Goal: Task Accomplishment & Management: Manage account settings

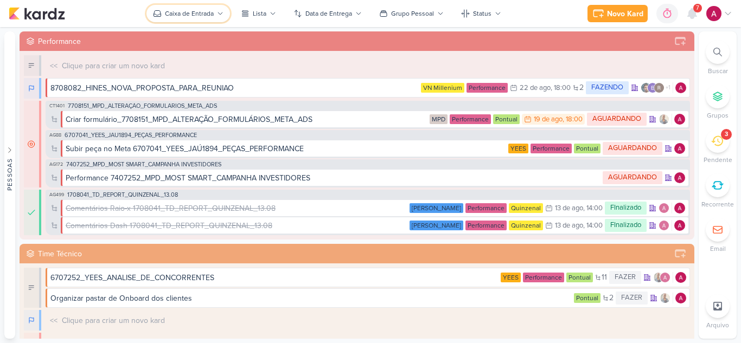
click at [205, 18] on button "Caixa de Entrada" at bounding box center [188, 13] width 84 height 17
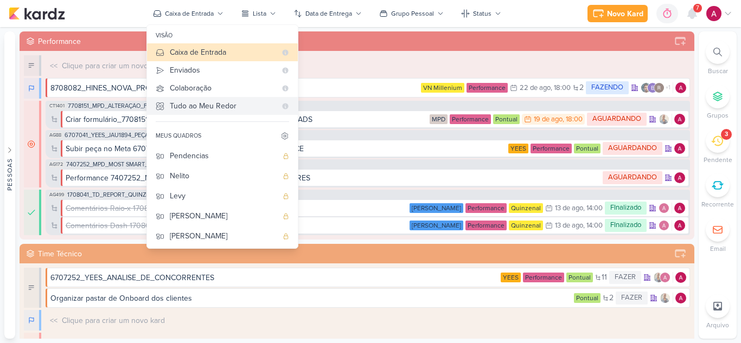
click at [222, 108] on div "Tudo ao Meu Redor" at bounding box center [223, 105] width 106 height 11
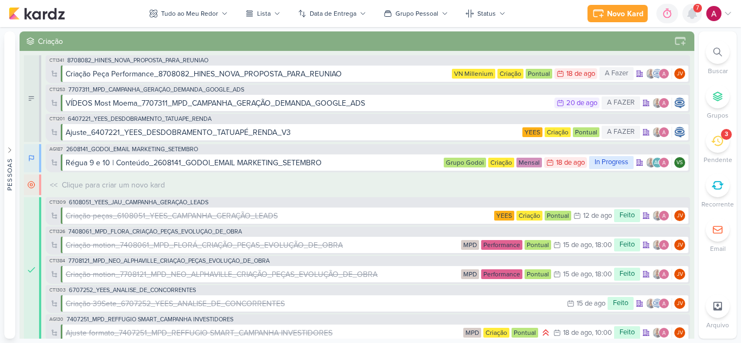
click at [690, 20] on icon at bounding box center [692, 13] width 13 height 13
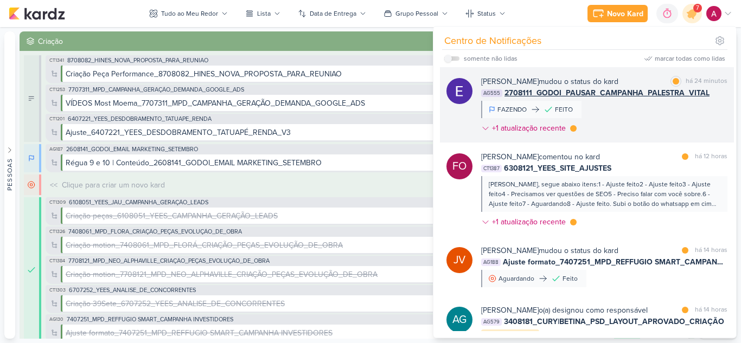
click at [639, 119] on div "[PERSON_NAME] mudou o status do kard marcar como lida há 24 minutos AG555 27081…" at bounding box center [604, 107] width 246 height 62
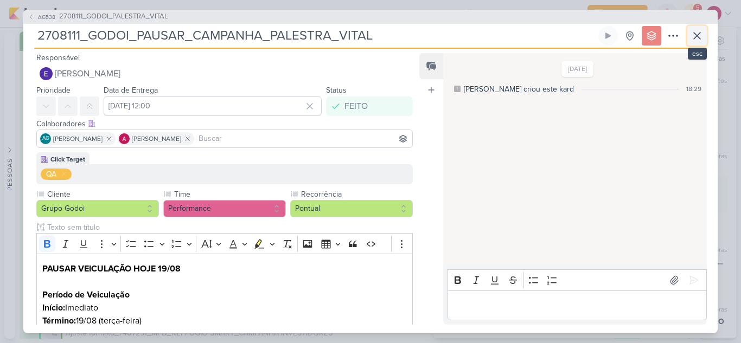
click at [698, 38] on icon at bounding box center [697, 35] width 13 height 13
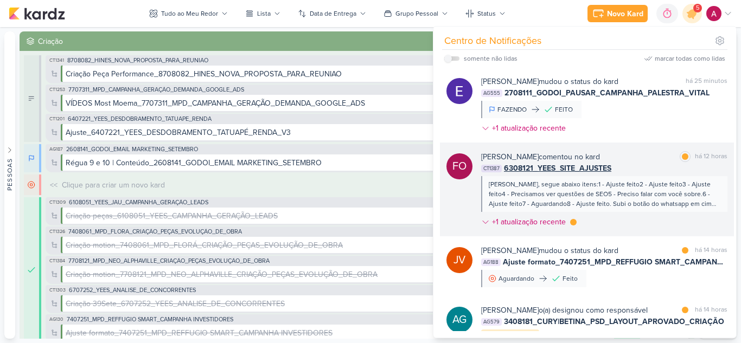
click at [650, 161] on div "[PERSON_NAME] comentou no kard marcar como lida há 12 horas" at bounding box center [604, 156] width 246 height 11
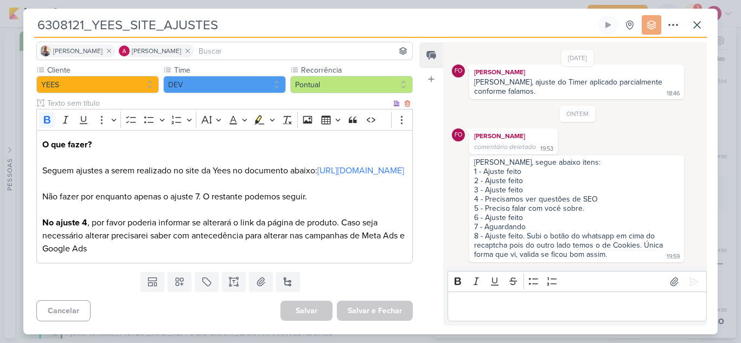
scroll to position [95, 0]
click at [693, 29] on icon at bounding box center [697, 24] width 13 height 13
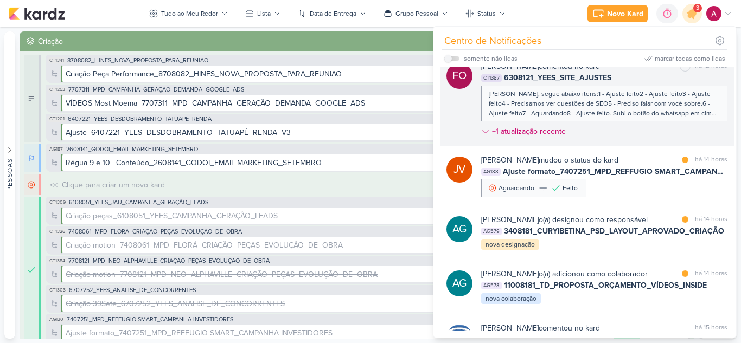
scroll to position [92, 0]
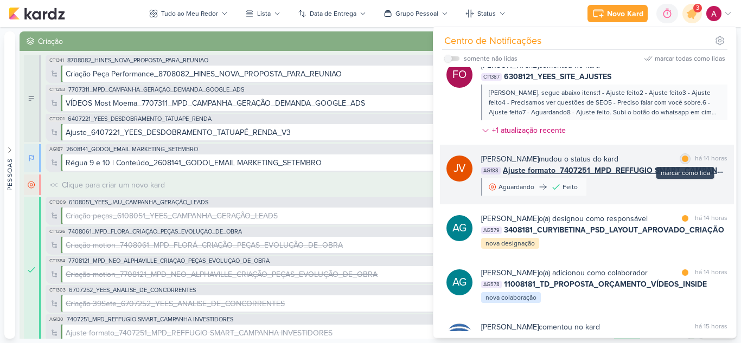
click at [682, 159] on div at bounding box center [685, 159] width 7 height 7
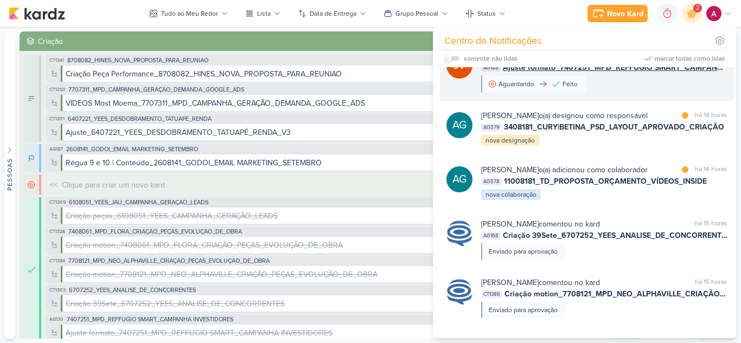
scroll to position [195, 0]
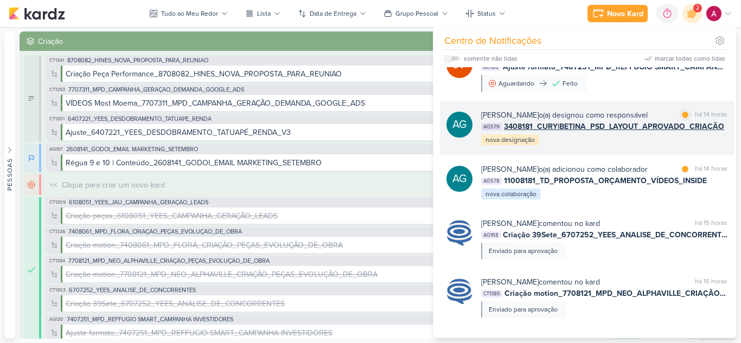
click at [666, 142] on div "[PERSON_NAME] o(a) designou como responsável marcar como lida há 14 horas AG579…" at bounding box center [604, 128] width 246 height 37
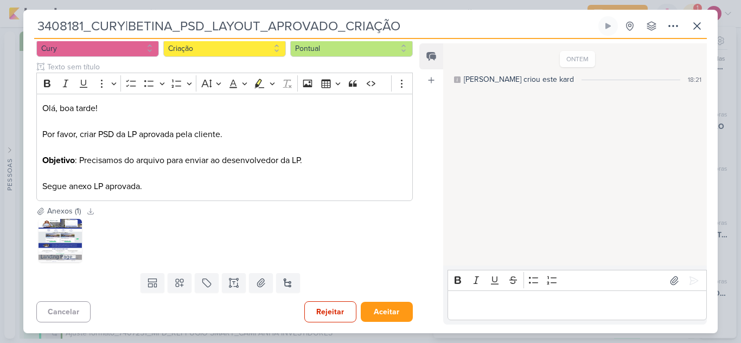
scroll to position [0, 0]
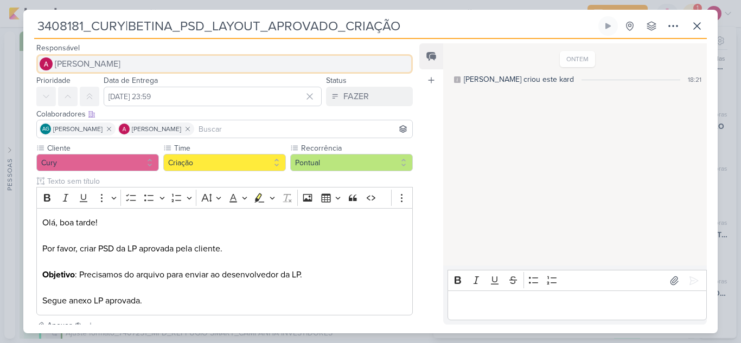
click at [107, 64] on span "[PERSON_NAME]" at bounding box center [88, 64] width 66 height 13
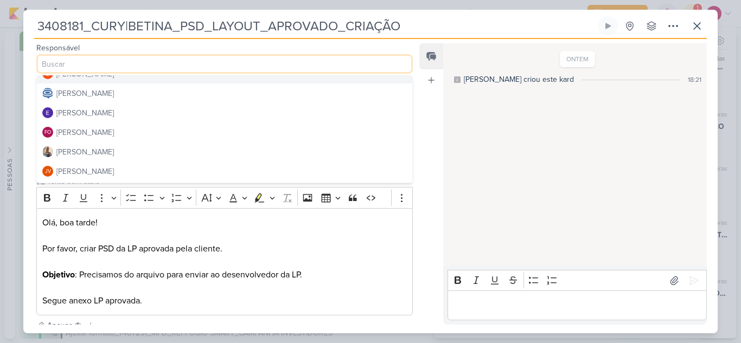
scroll to position [53, 0]
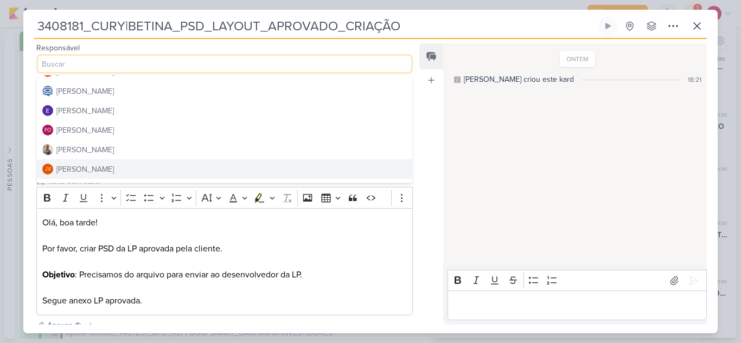
click at [102, 166] on button "JV [PERSON_NAME]" at bounding box center [224, 169] width 375 height 20
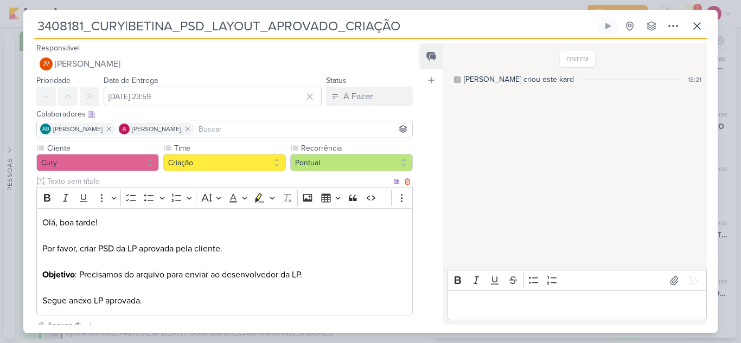
scroll to position [114, 0]
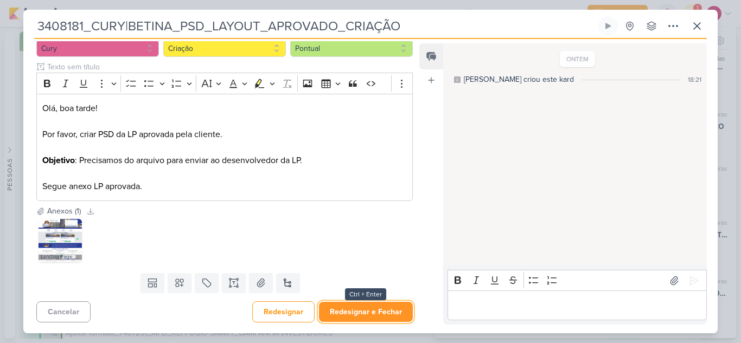
click at [359, 309] on button "Redesignar e Fechar" at bounding box center [366, 312] width 94 height 20
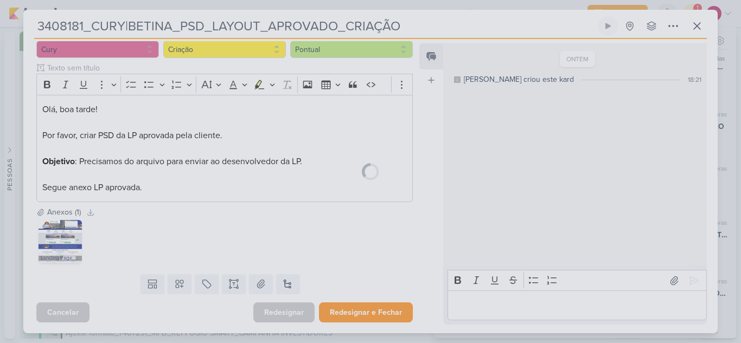
scroll to position [113, 0]
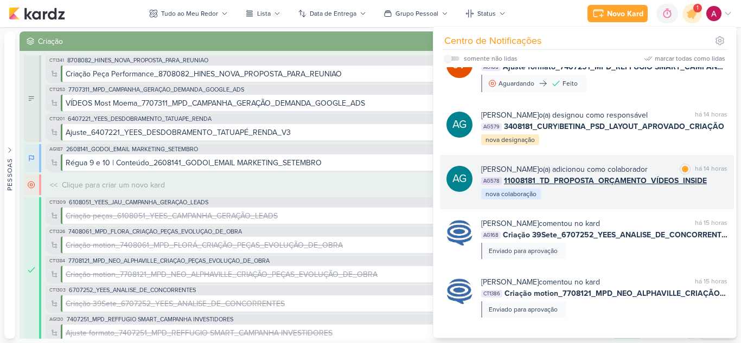
click at [654, 201] on div "[PERSON_NAME] o(a) adicionou como colaborador marcar como lida há 14 horas AG57…" at bounding box center [604, 182] width 246 height 37
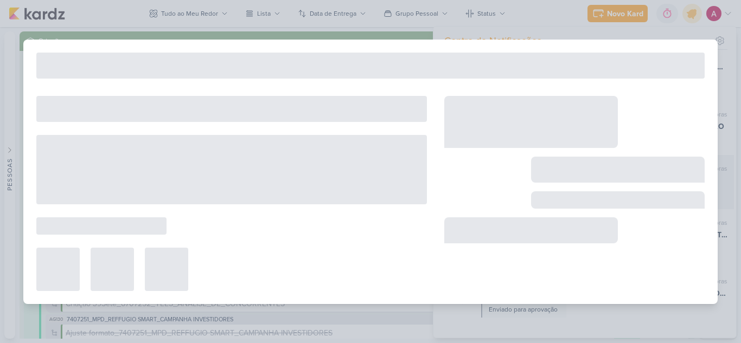
type input "11008181_TD_PROPOSTA_ORÇAMENTO_VÍDEOS_INSIDE"
type input "[DATE] 23:59"
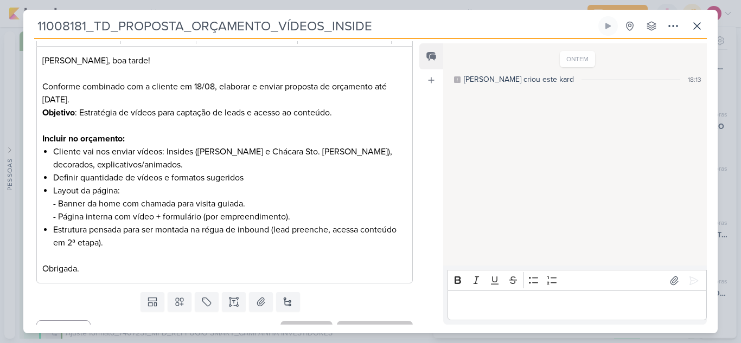
scroll to position [165, 0]
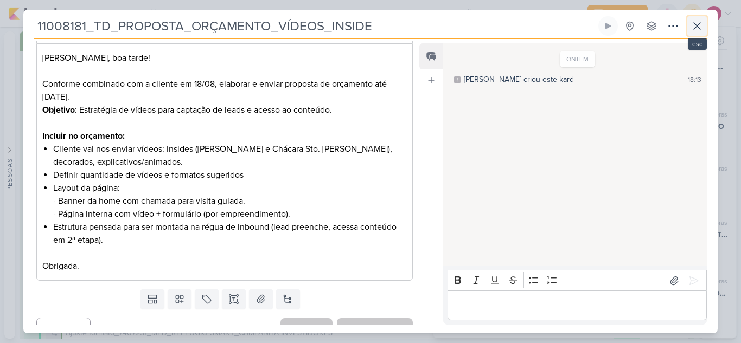
click at [697, 28] on icon at bounding box center [697, 26] width 13 height 13
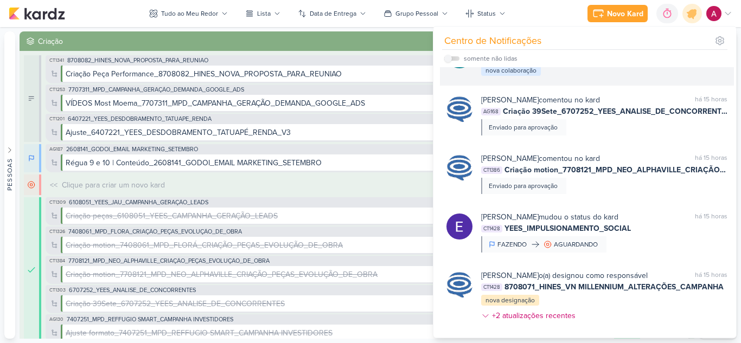
scroll to position [0, 0]
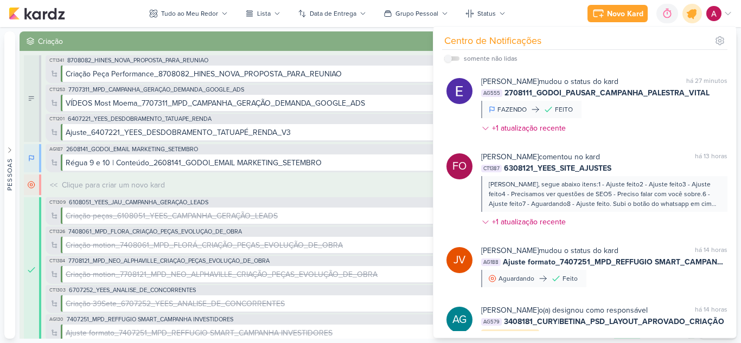
click at [691, 20] on icon at bounding box center [692, 13] width 18 height 18
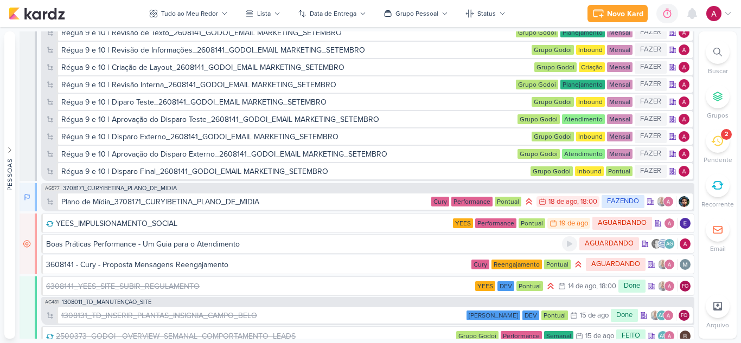
scroll to position [4333, 0]
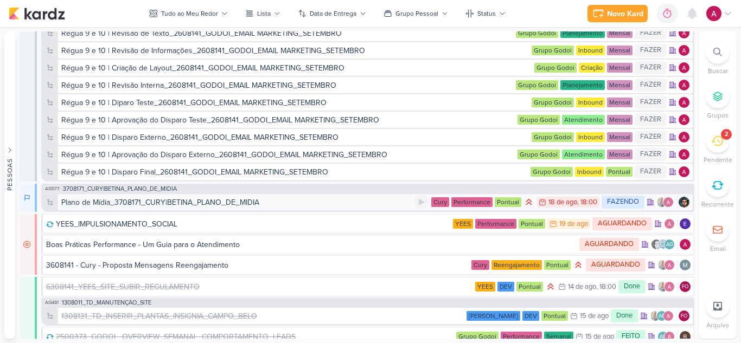
click at [282, 203] on div "Plano de Mídia_3708171_CURY|BETINA_PLANO_DE_MIDIA" at bounding box center [237, 202] width 353 height 11
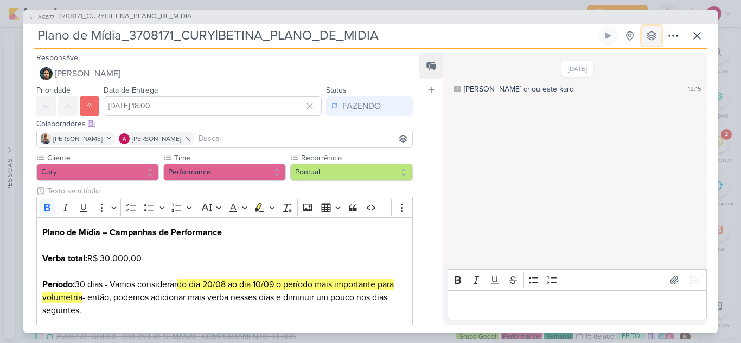
click at [653, 35] on icon at bounding box center [651, 35] width 9 height 9
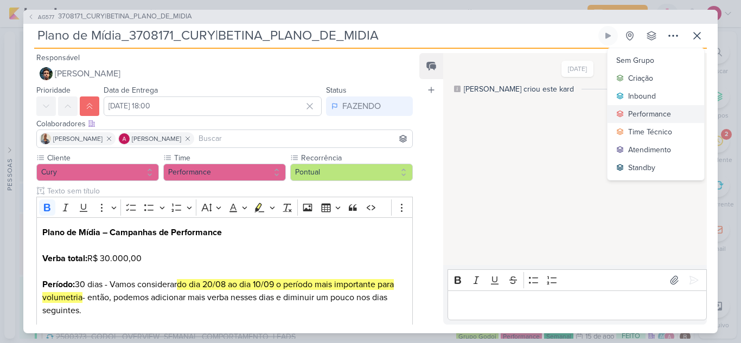
click at [660, 113] on div "Performance" at bounding box center [649, 113] width 43 height 11
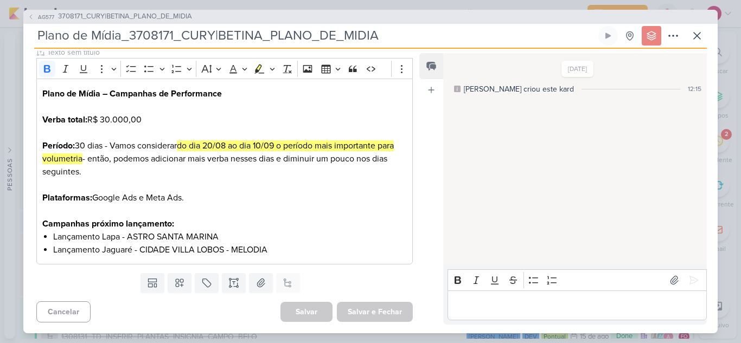
scroll to position [4361, 0]
click at [696, 41] on icon at bounding box center [697, 35] width 13 height 13
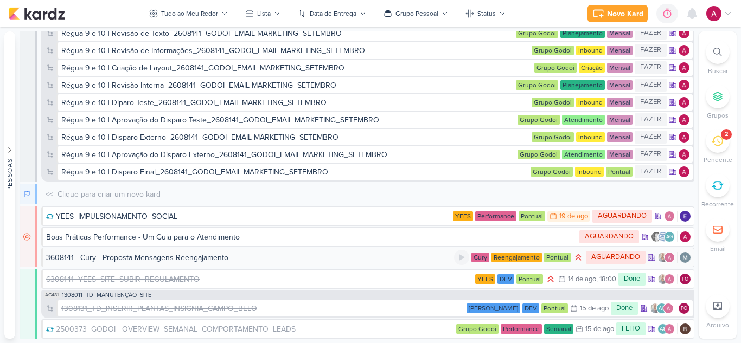
click at [205, 258] on div "3608141 - Cury - Proposta Mensagens Reengajamento" at bounding box center [137, 257] width 182 height 11
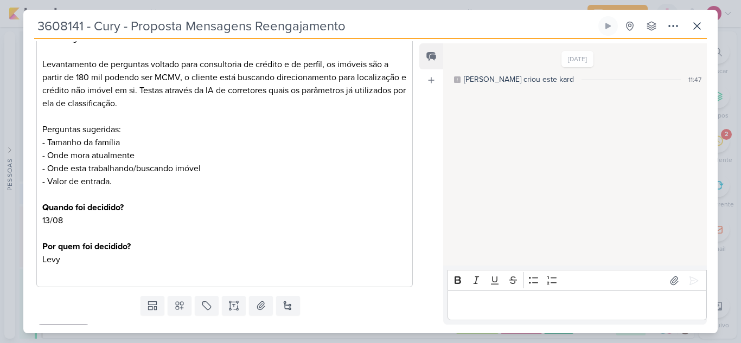
scroll to position [272, 0]
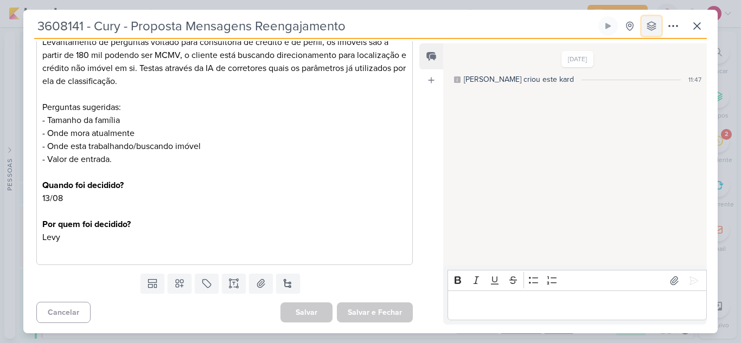
click at [648, 29] on icon at bounding box center [651, 26] width 11 height 11
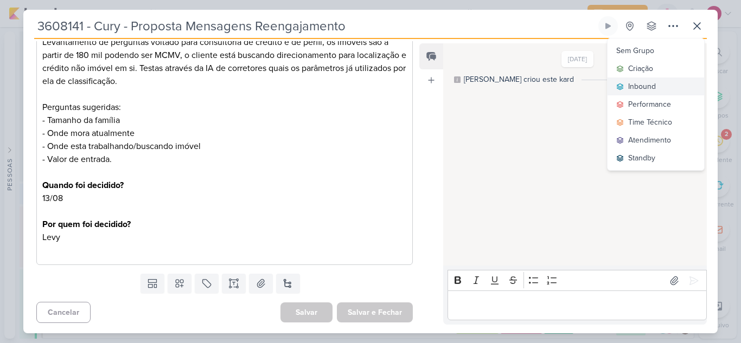
click at [652, 86] on div "Inbound" at bounding box center [642, 86] width 28 height 11
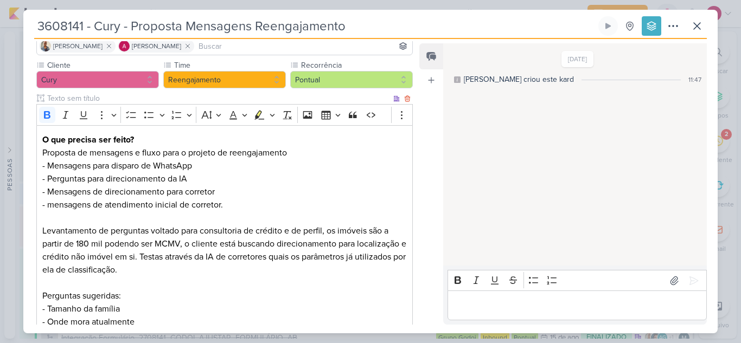
scroll to position [0, 0]
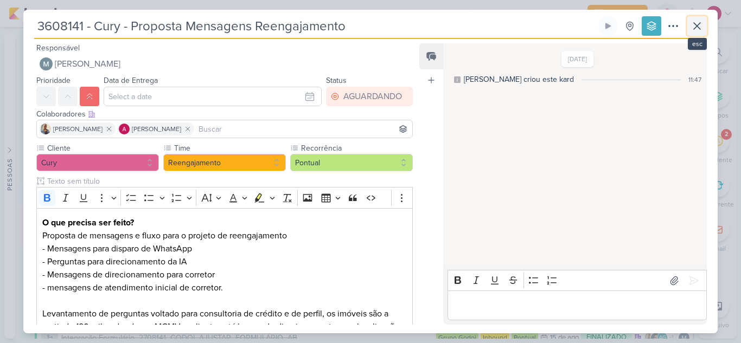
click at [696, 23] on icon at bounding box center [697, 26] width 13 height 13
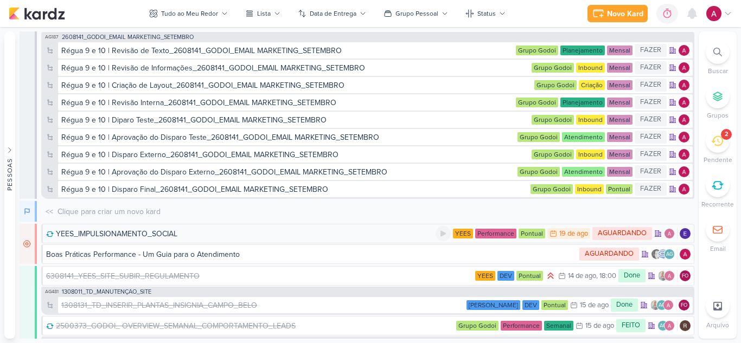
scroll to position [4364, 0]
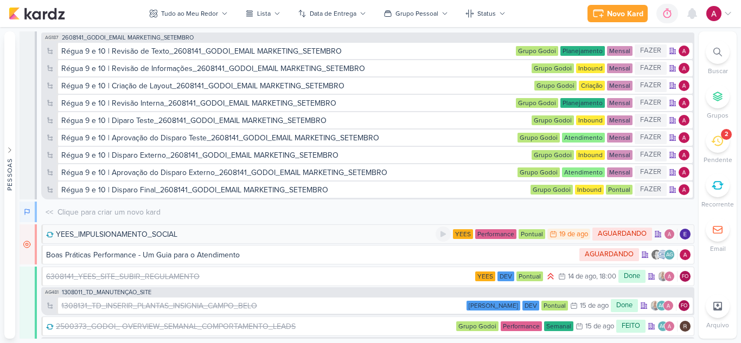
click at [218, 235] on div "YEES_IMPULSIONAMENTO_SOCIAL" at bounding box center [240, 234] width 389 height 11
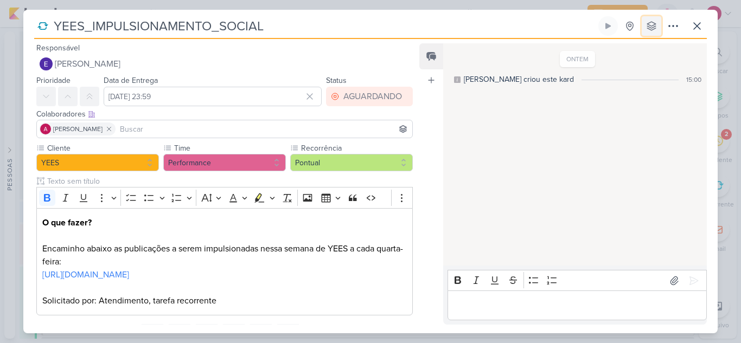
click at [650, 29] on icon at bounding box center [651, 26] width 9 height 9
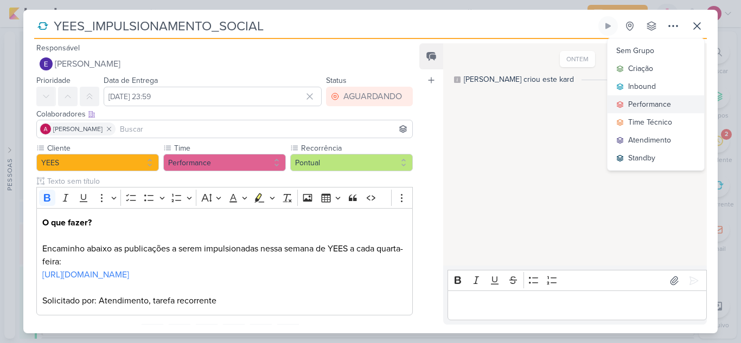
click at [656, 103] on div "Performance" at bounding box center [649, 104] width 43 height 11
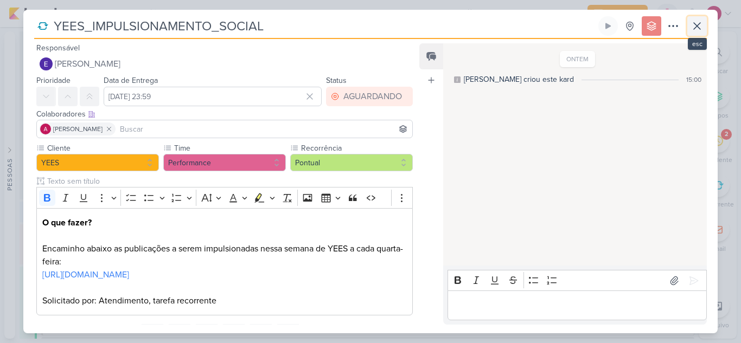
click at [697, 30] on icon at bounding box center [697, 26] width 13 height 13
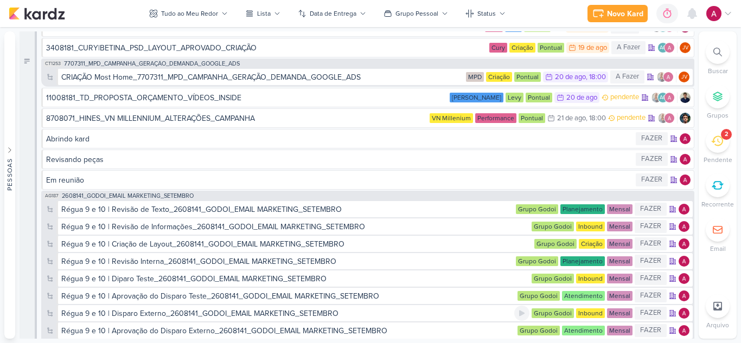
scroll to position [4225, 0]
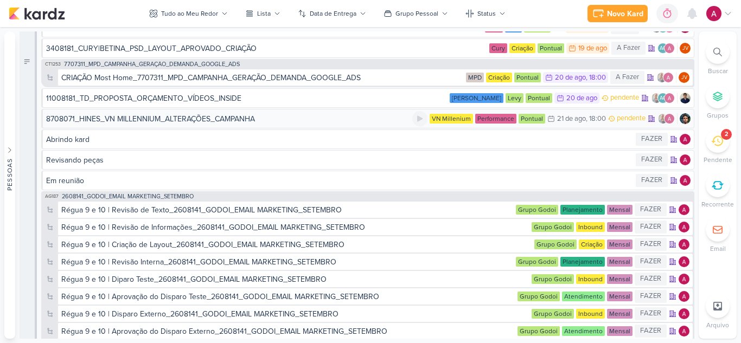
click at [248, 120] on div "8708071_HINES_VN MILLENNIUM_ALTERAÇÕES_CAMPANHA" at bounding box center [150, 118] width 209 height 11
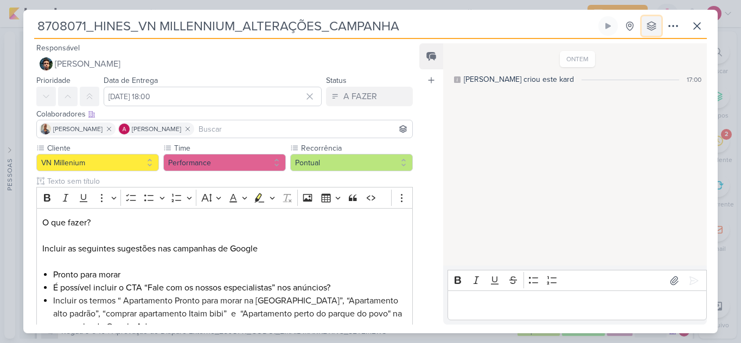
click at [654, 29] on icon at bounding box center [651, 26] width 9 height 9
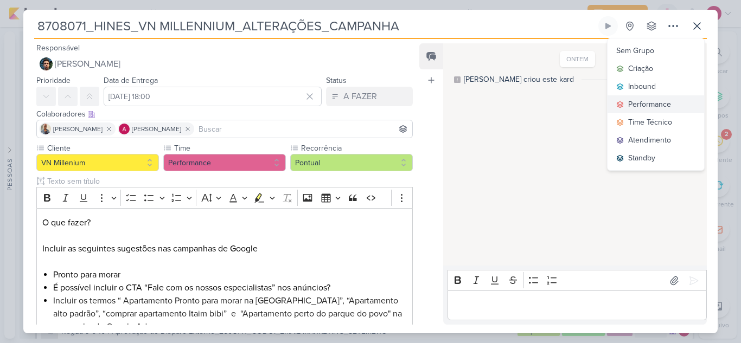
click at [653, 102] on div "Performance" at bounding box center [649, 104] width 43 height 11
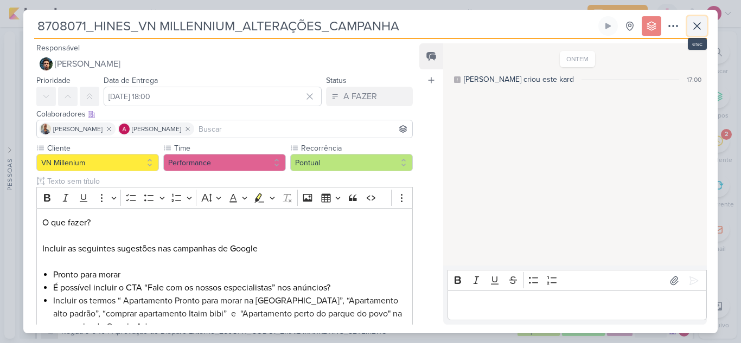
click at [694, 30] on icon at bounding box center [697, 26] width 13 height 13
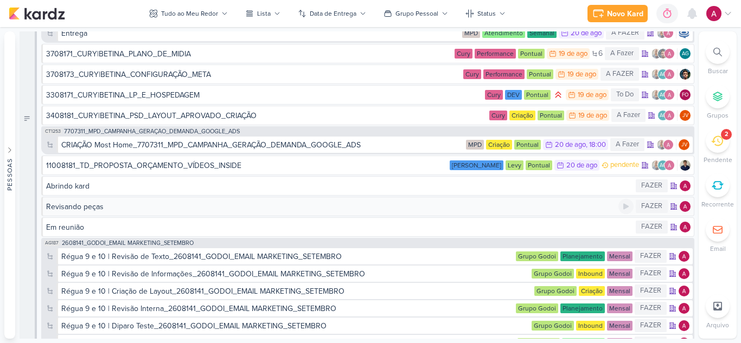
scroll to position [4177, 0]
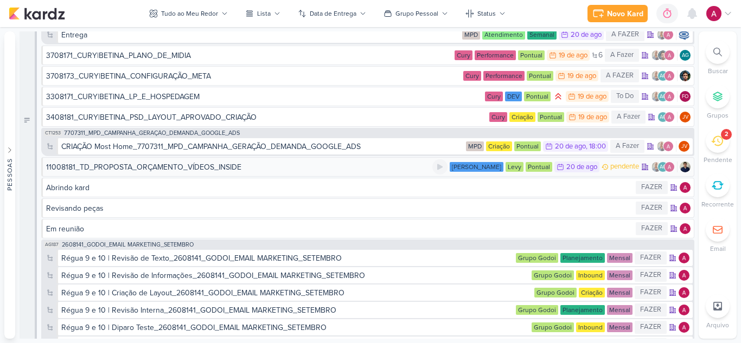
click at [216, 165] on div "11008181_TD_PROPOSTA_ORÇAMENTO_VÍDEOS_INSIDE" at bounding box center [143, 167] width 195 height 11
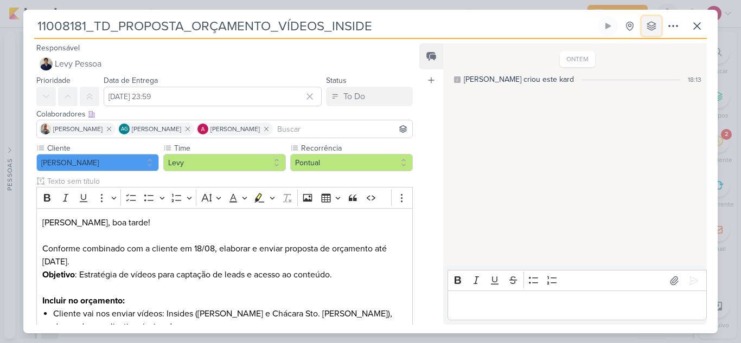
click at [652, 29] on icon at bounding box center [651, 26] width 11 height 11
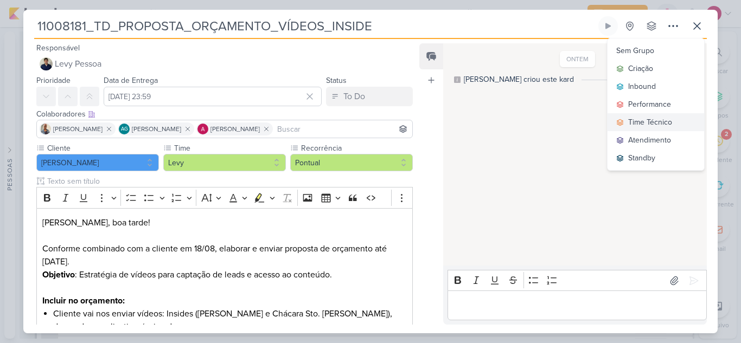
click at [663, 120] on div "Time Técnico" at bounding box center [650, 122] width 44 height 11
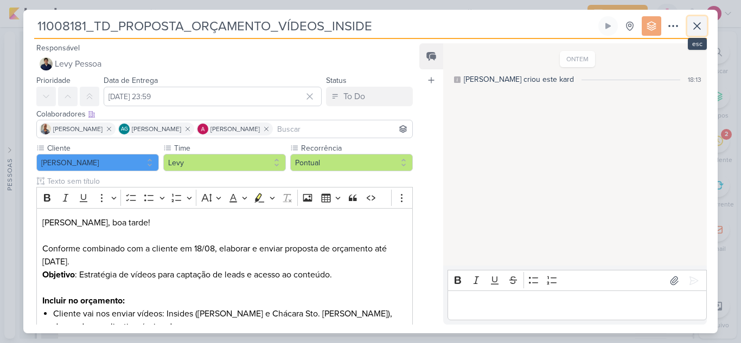
click at [694, 30] on icon at bounding box center [697, 26] width 13 height 13
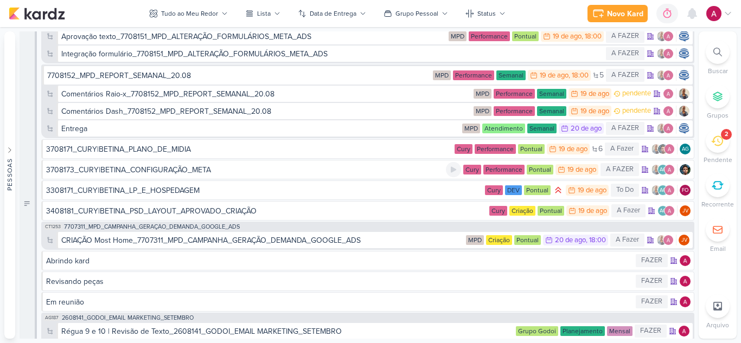
scroll to position [4103, 0]
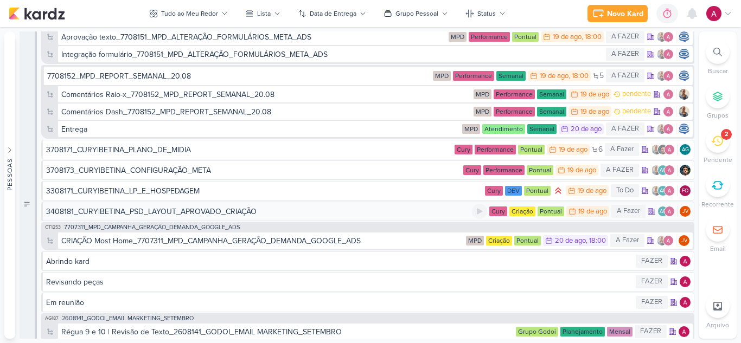
click at [238, 214] on div "3408181_CURY|BETINA_PSD_LAYOUT_APROVADO_CRIAÇÃO" at bounding box center [151, 211] width 210 height 11
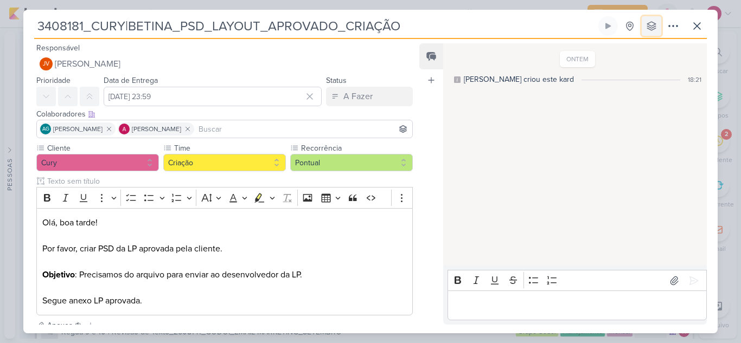
click at [652, 27] on icon at bounding box center [651, 26] width 9 height 9
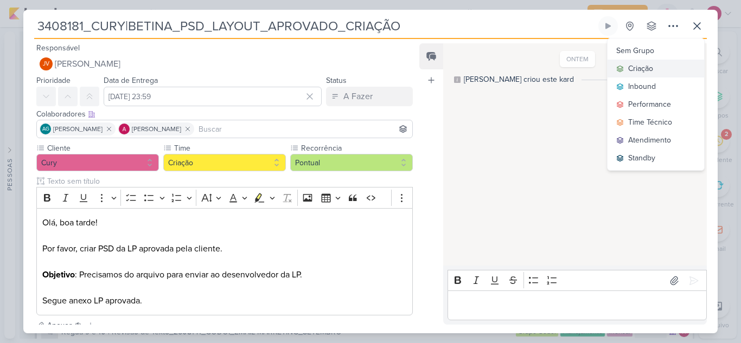
click at [656, 65] on button "Criação" at bounding box center [656, 69] width 97 height 18
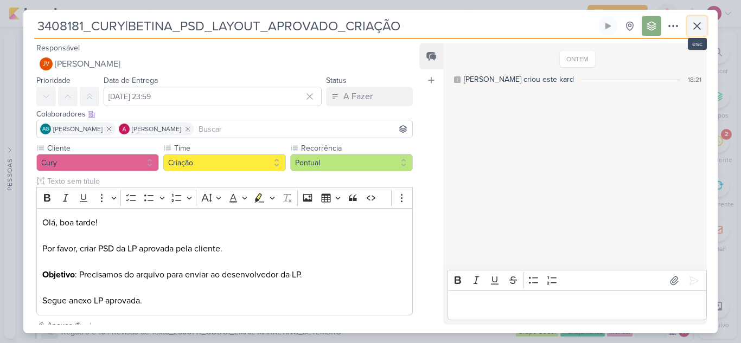
click at [697, 28] on icon at bounding box center [697, 26] width 13 height 13
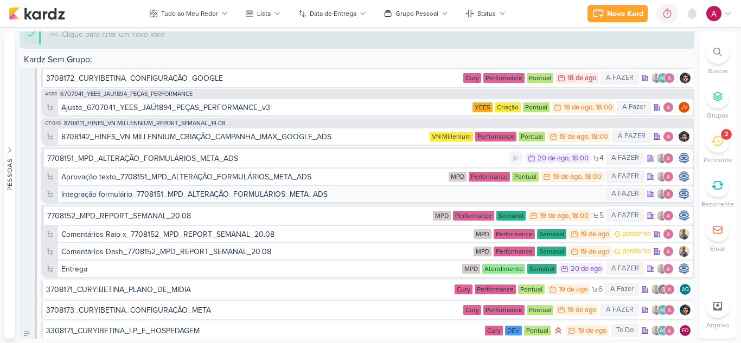
scroll to position [3983, 0]
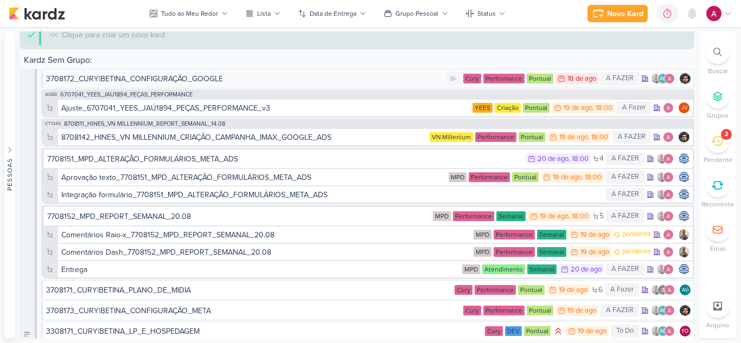
click at [210, 79] on div "3708172_CURY|BETINA_CONFIGURAÇÃO_GOOGLE" at bounding box center [134, 78] width 177 height 11
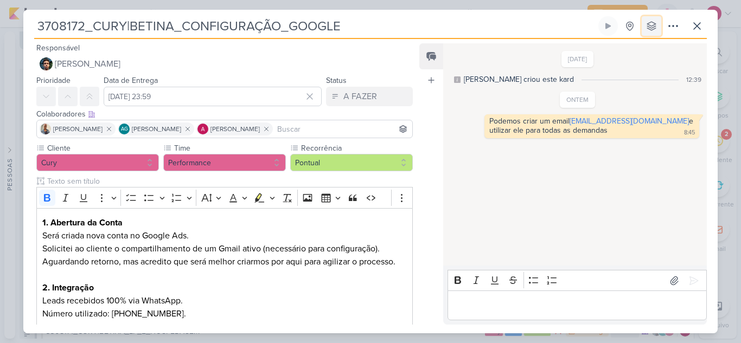
click at [653, 23] on icon at bounding box center [651, 26] width 9 height 9
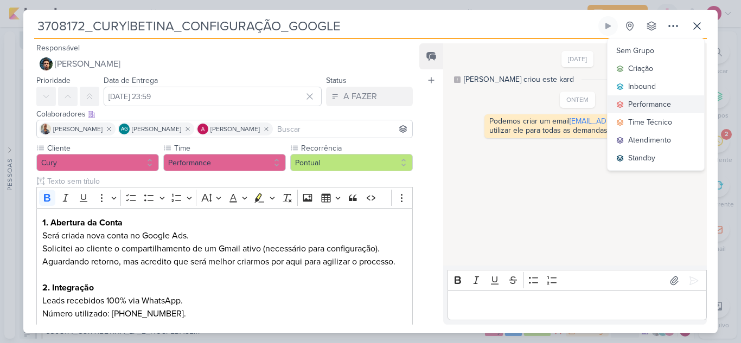
click at [656, 105] on div "Performance" at bounding box center [649, 104] width 43 height 11
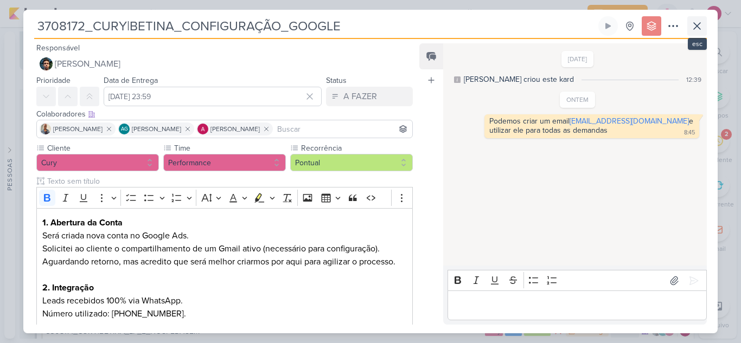
scroll to position [4004, 0]
click at [705, 25] on button at bounding box center [697, 26] width 20 height 20
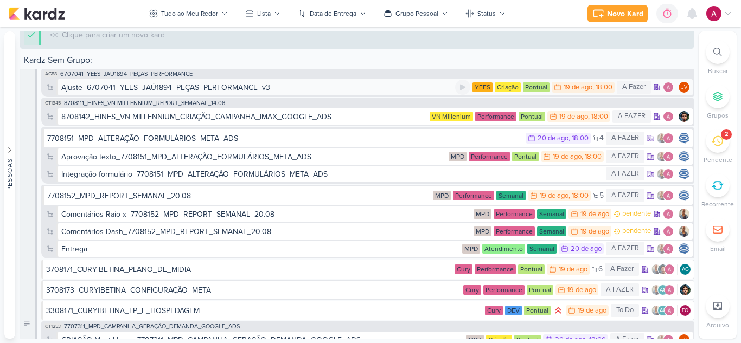
click at [249, 88] on div "Ajuste_6707041_YEES_JAÚ1894_PEÇAS_PERFORMANCE_v3" at bounding box center [165, 87] width 209 height 11
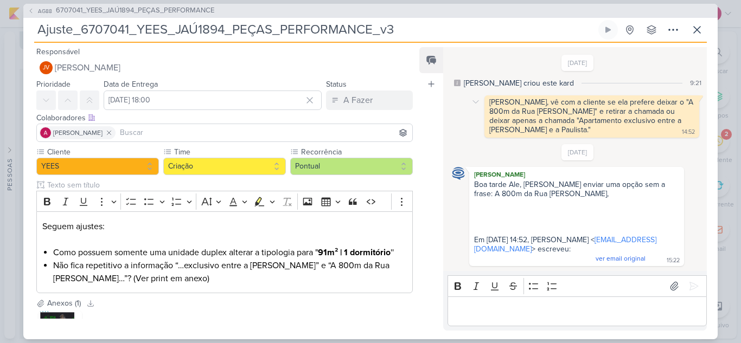
scroll to position [57, 0]
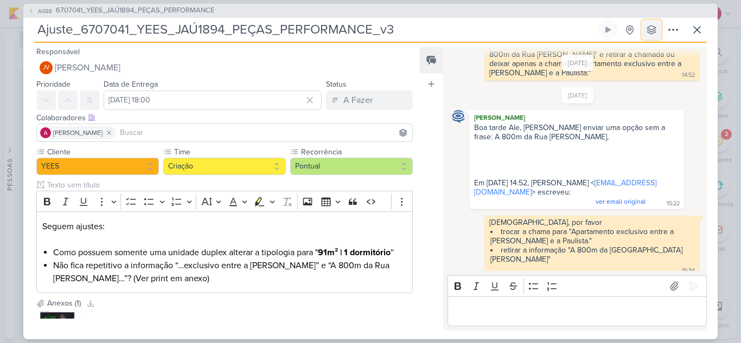
click at [652, 39] on button at bounding box center [652, 30] width 20 height 20
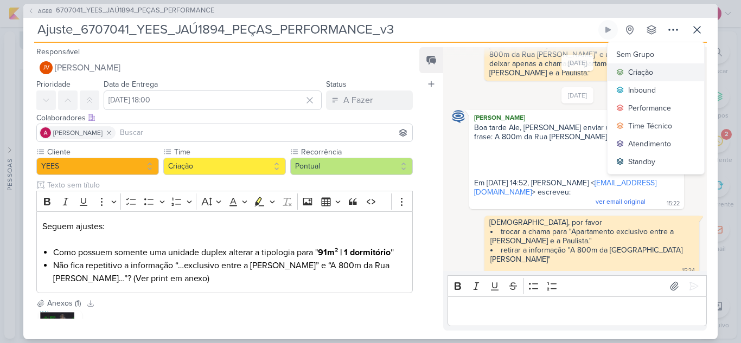
click at [653, 71] on div "Criação" at bounding box center [640, 72] width 25 height 11
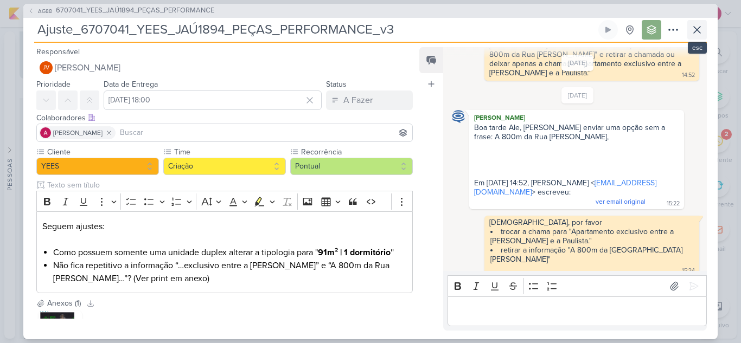
scroll to position [4033, 0]
click at [690, 36] on button at bounding box center [697, 30] width 20 height 20
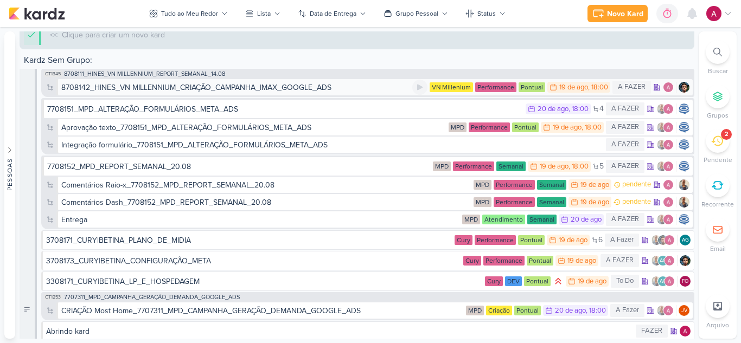
click at [264, 86] on div "8708142_HINES_VN MILLENNIUM_CRIAÇÃO_CAMPANHA_IMAX_GOOGLE_ADS" at bounding box center [196, 87] width 270 height 11
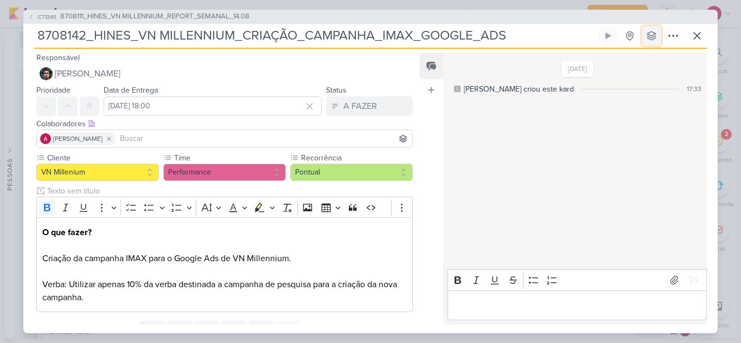
click at [655, 39] on icon at bounding box center [651, 35] width 11 height 11
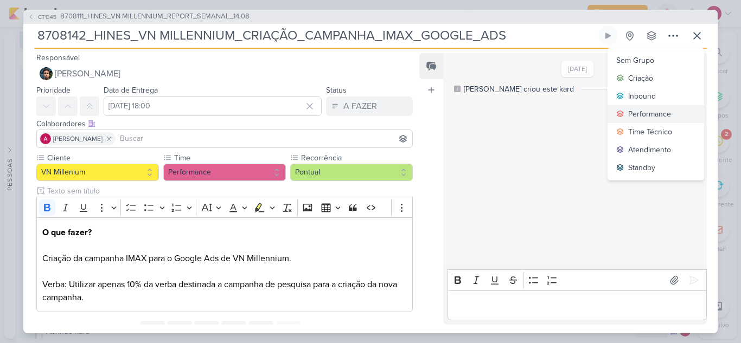
click at [656, 115] on div "Performance" at bounding box center [649, 113] width 43 height 11
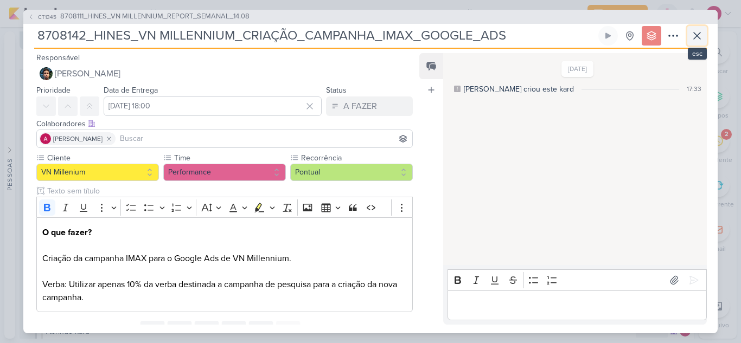
click at [693, 37] on icon at bounding box center [697, 35] width 13 height 13
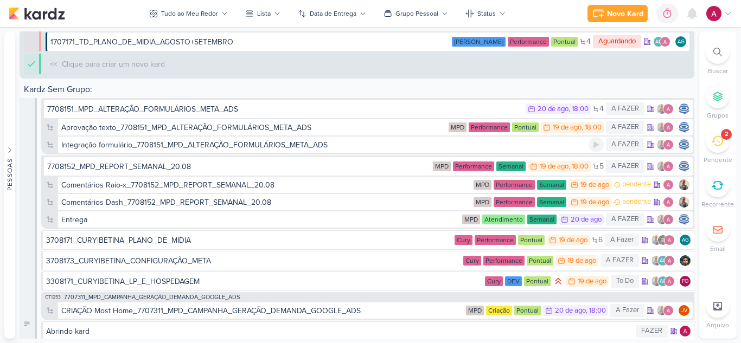
scroll to position [4063, 0]
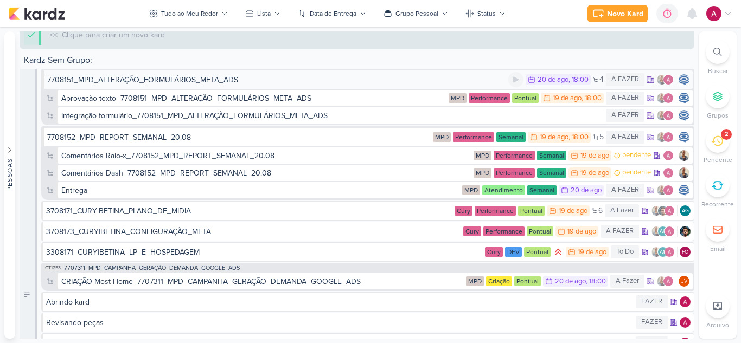
click at [232, 80] on div "7708151_MPD_ALTERAÇÃO_FORMULÁRIOS_META_ADS" at bounding box center [142, 79] width 191 height 11
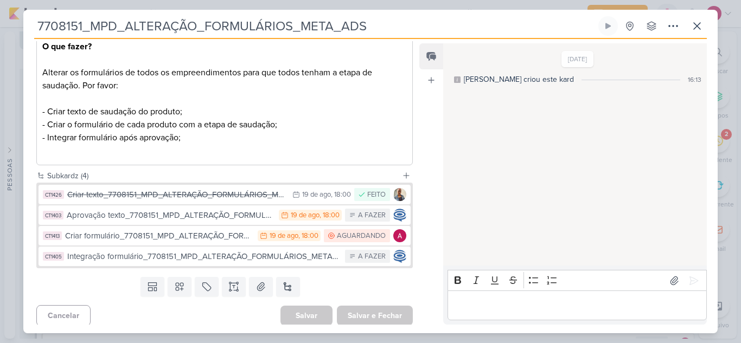
scroll to position [144, 0]
click at [650, 27] on icon at bounding box center [651, 26] width 11 height 11
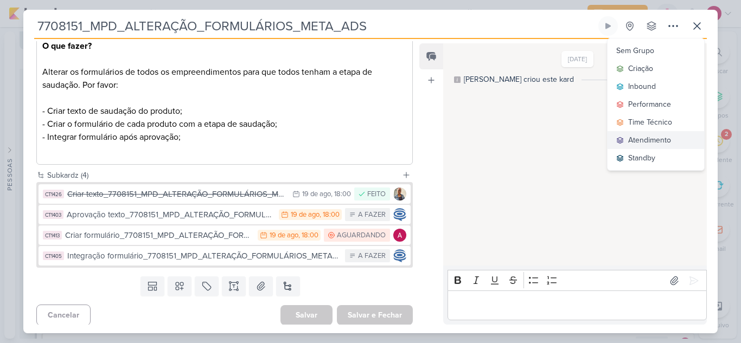
click at [642, 139] on div "Atendimento" at bounding box center [649, 140] width 43 height 11
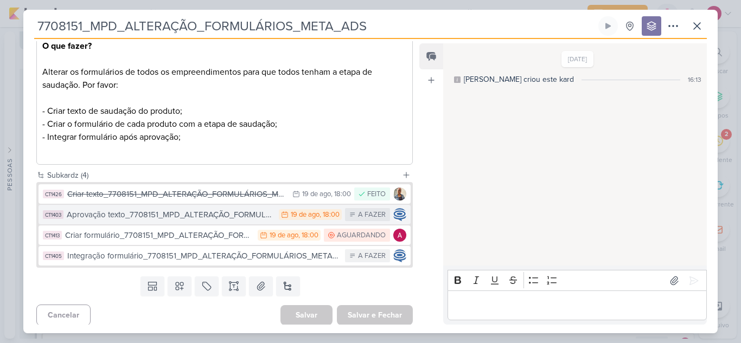
click at [247, 219] on div "Aprovação texto_7708151_MPD_ALTERAÇÃO_FORMULÁRIOS_META_ADS" at bounding box center [170, 215] width 207 height 12
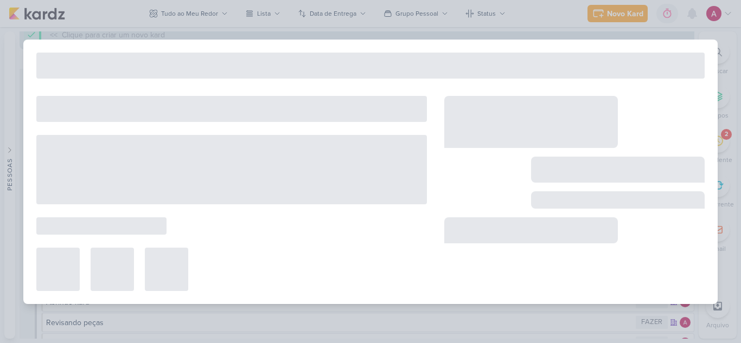
type input "Aprovação texto_7708151_MPD_ALTERAÇÃO_FORMULÁRIOS_META_ADS"
type input "[DATE] 18:00"
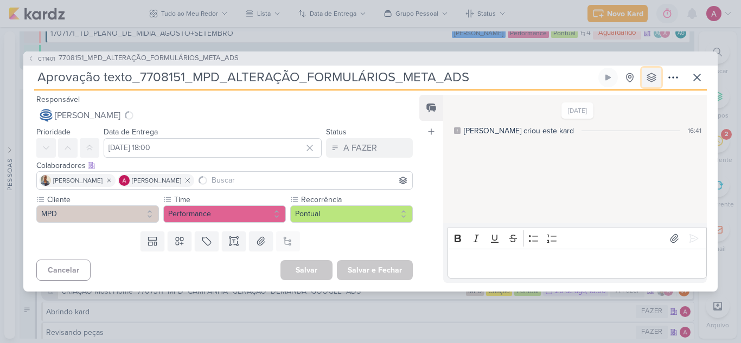
click at [654, 73] on icon at bounding box center [651, 77] width 11 height 11
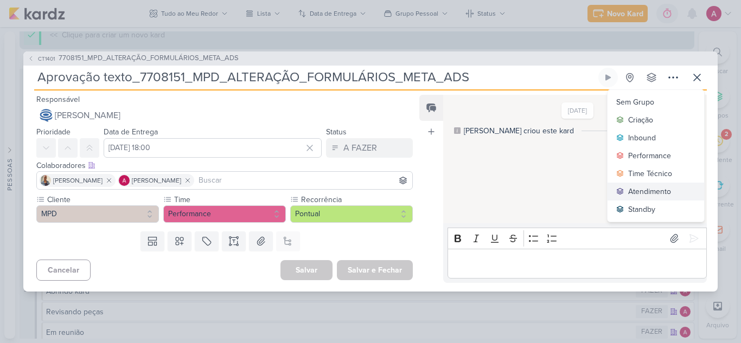
click at [636, 189] on div "Atendimento" at bounding box center [649, 191] width 43 height 11
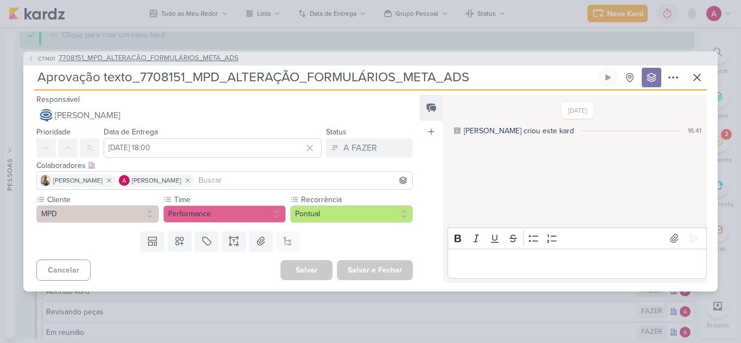
click at [41, 58] on span "CT1401" at bounding box center [46, 59] width 20 height 8
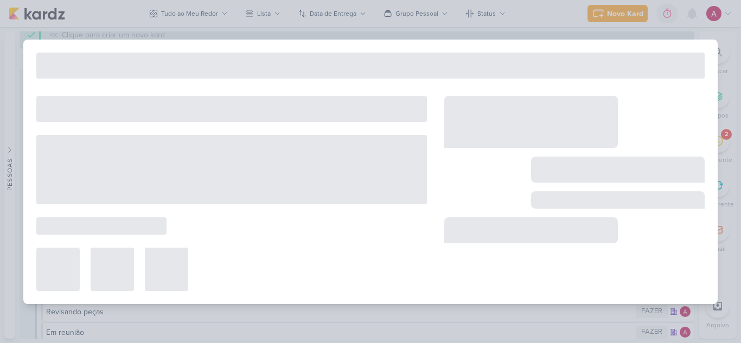
type input "7708151_MPD_ALTERAÇÃO_FORMULÁRIOS_META_ADS"
type input "[DATE] 18:00"
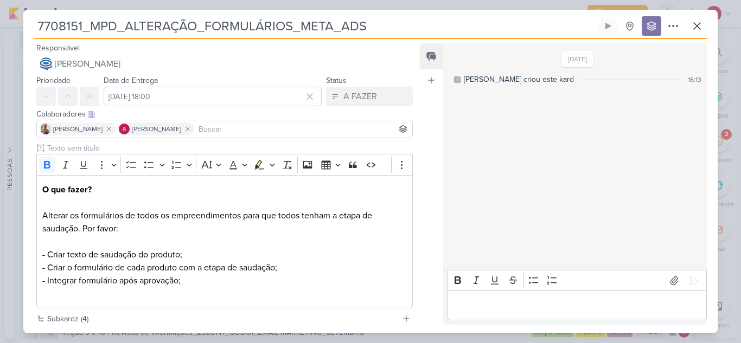
scroll to position [147, 0]
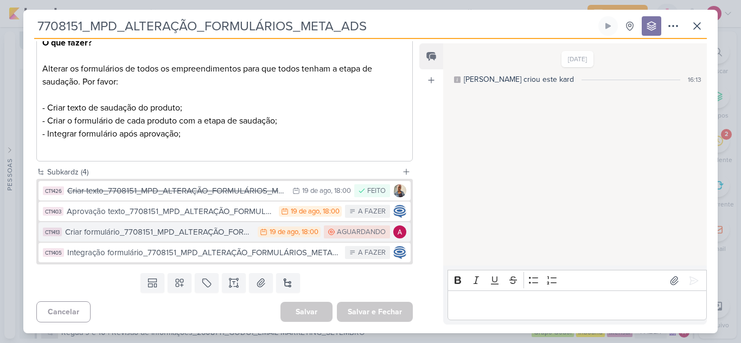
click at [208, 232] on div "Criar formulário_7708151_MPD_ALTERAÇÃO_FORMULÁRIOS_META_ADS" at bounding box center [158, 232] width 187 height 12
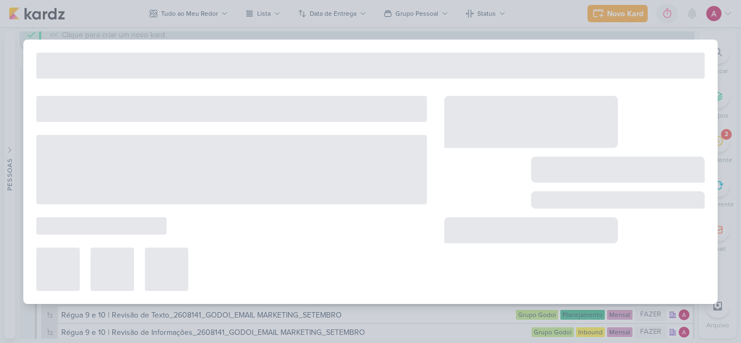
type input "Criar formulário_7708151_MPD_ALTERAÇÃO_FORMULÁRIOS_META_ADS"
type input "[DATE] 18:00"
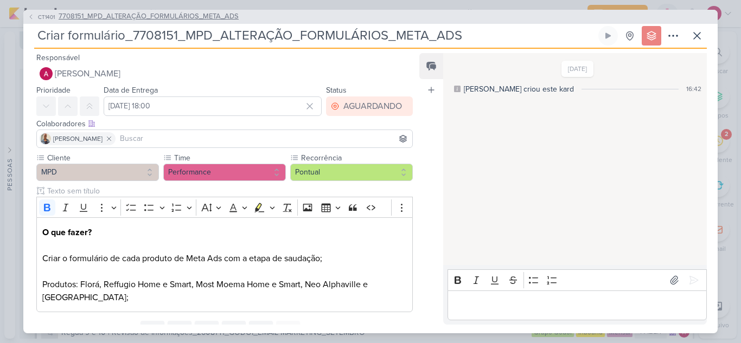
click at [30, 17] on icon at bounding box center [31, 17] width 7 height 7
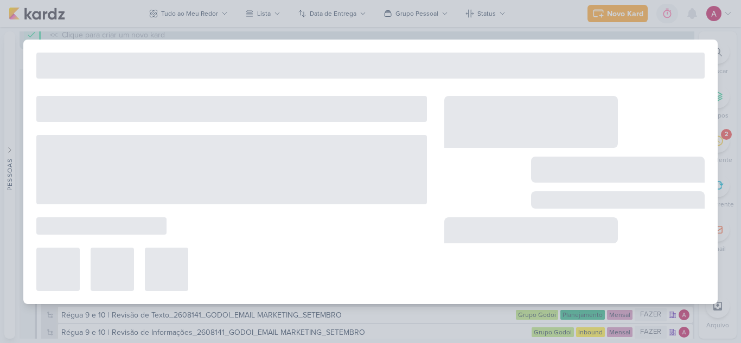
type input "7708151_MPD_ALTERAÇÃO_FORMULÁRIOS_META_ADS"
type input "[DATE] 18:00"
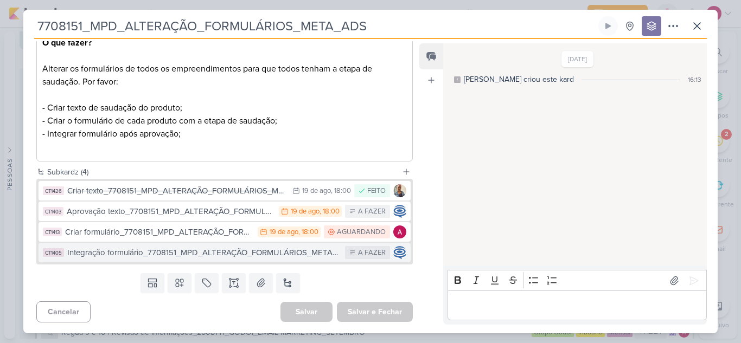
click at [231, 256] on div "Integração formulário_7708151_MPD_ALTERAÇÃO_FORMULÁRIOS_META_ADS" at bounding box center [203, 253] width 272 height 12
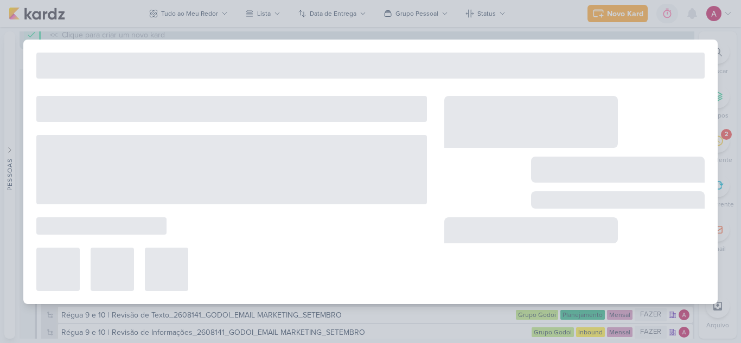
type input "Integração formulário_7708151_MPD_ALTERAÇÃO_FORMULÁRIOS_META_ADS"
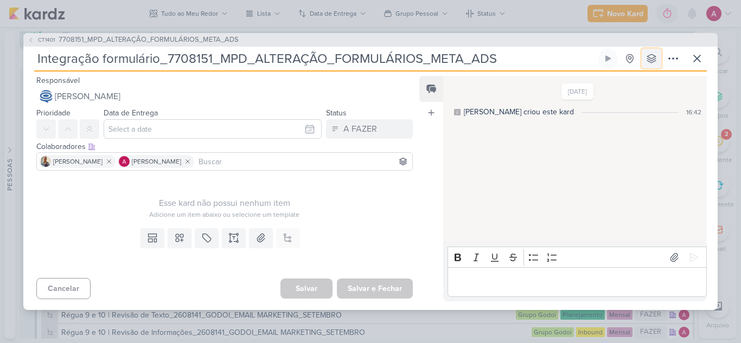
click at [655, 60] on icon at bounding box center [651, 58] width 11 height 11
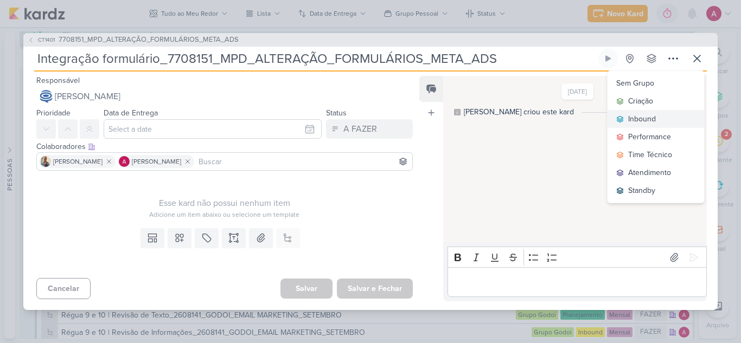
click at [661, 115] on button "Inbound" at bounding box center [656, 119] width 97 height 18
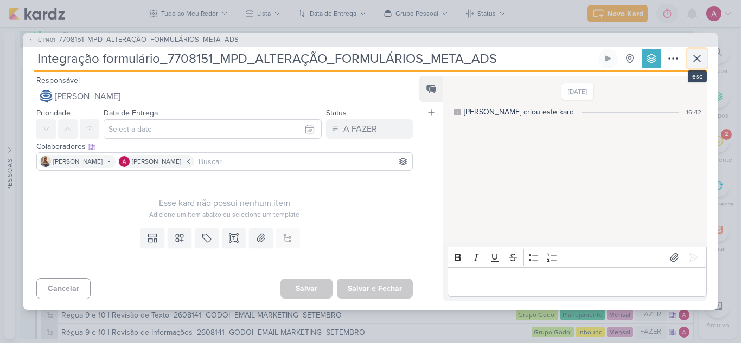
click at [697, 63] on icon at bounding box center [697, 58] width 13 height 13
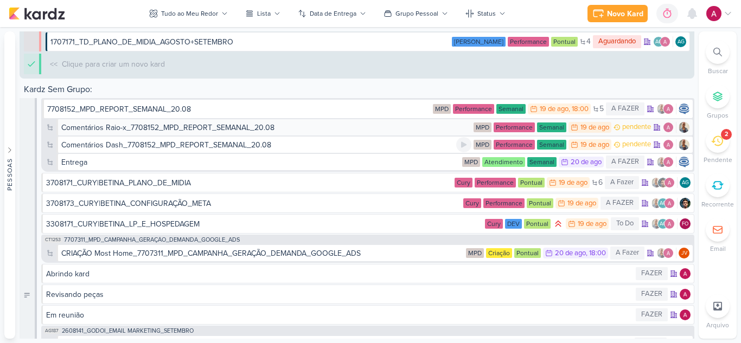
scroll to position [4132, 0]
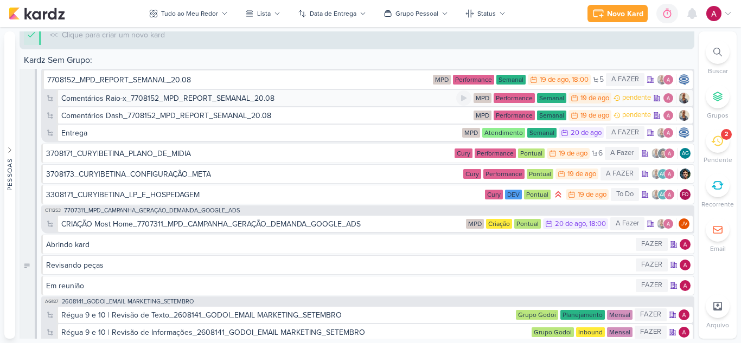
click at [247, 100] on div "Comentários Raio-x_7708152_MPD_REPORT_SEMANAL_20.08" at bounding box center [167, 98] width 213 height 11
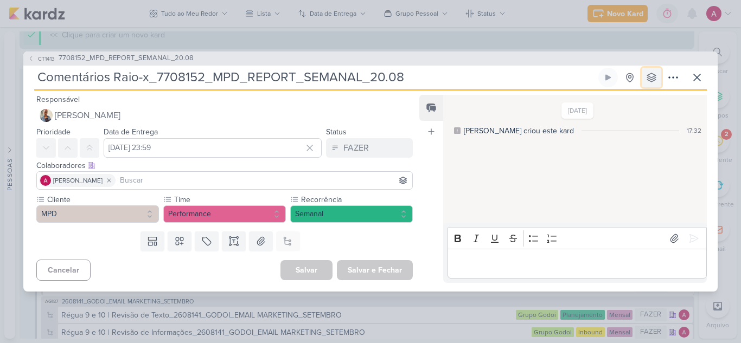
click at [653, 74] on icon at bounding box center [651, 77] width 9 height 9
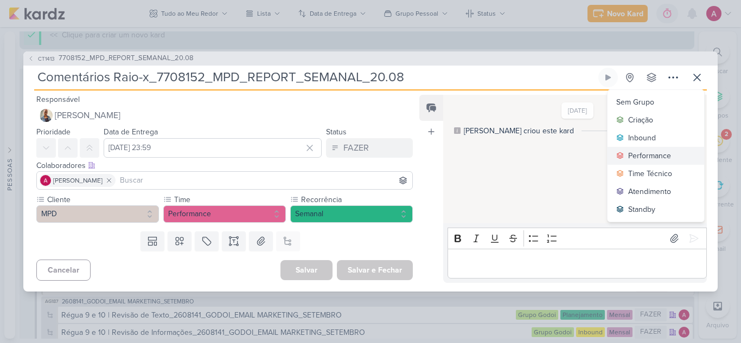
click at [648, 154] on div "Performance" at bounding box center [649, 155] width 43 height 11
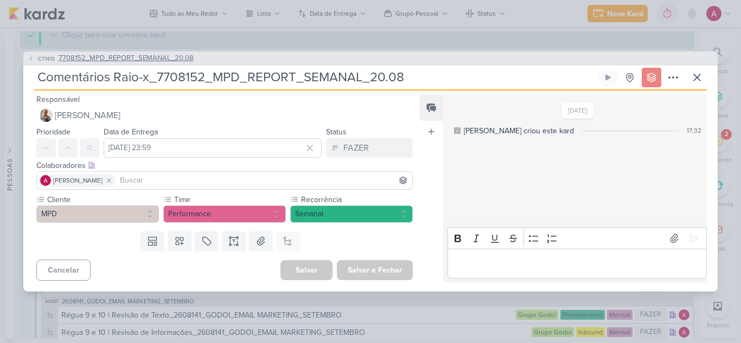
click at [43, 60] on span "CT1413" at bounding box center [46, 59] width 20 height 8
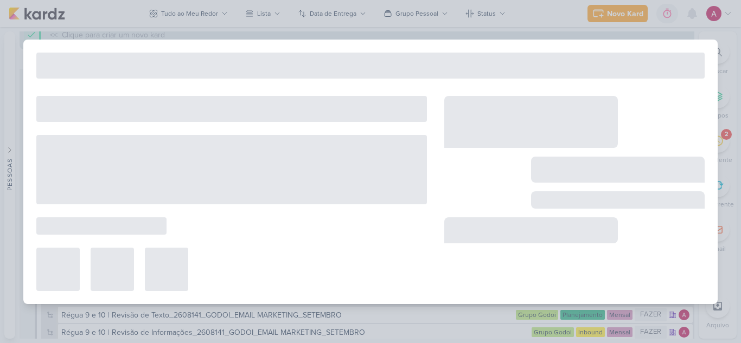
type input "7708152_MPD_REPORT_SEMANAL_20.08"
type input "[DATE] 18:00"
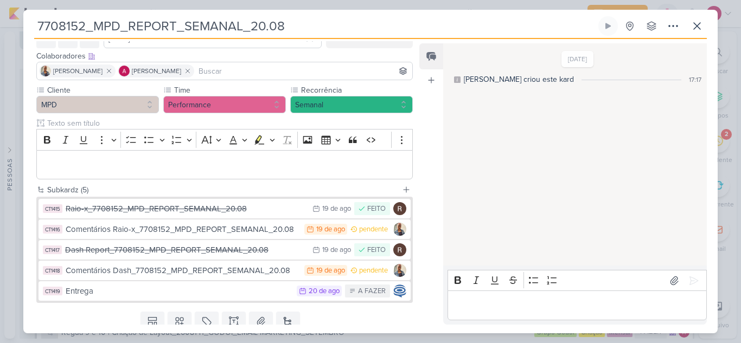
scroll to position [59, 0]
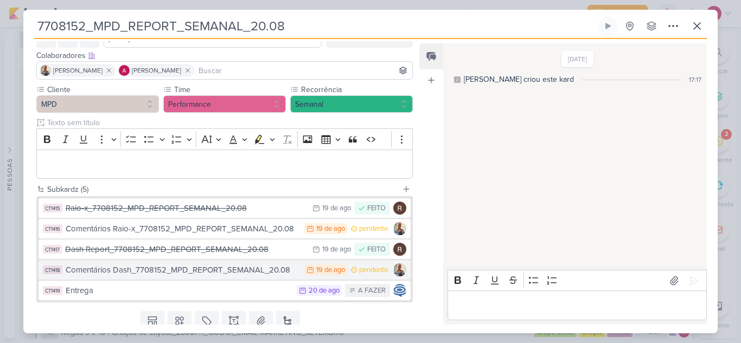
click at [263, 271] on div "Comentários Dash_7708152_MPD_REPORT_SEMANAL_20.08" at bounding box center [182, 270] width 233 height 12
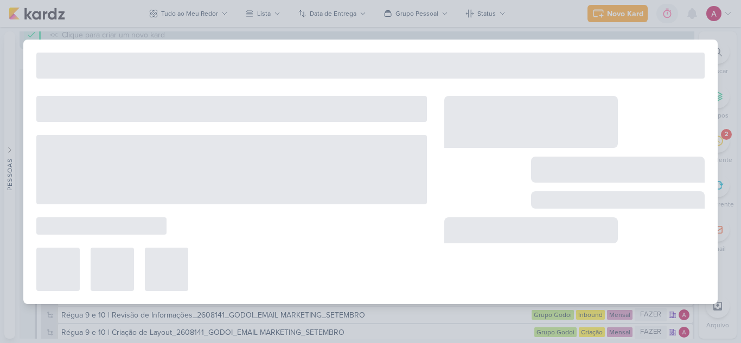
type input "Comentários Dash_7708152_MPD_REPORT_SEMANAL_20.08"
type input "[DATE] 23:59"
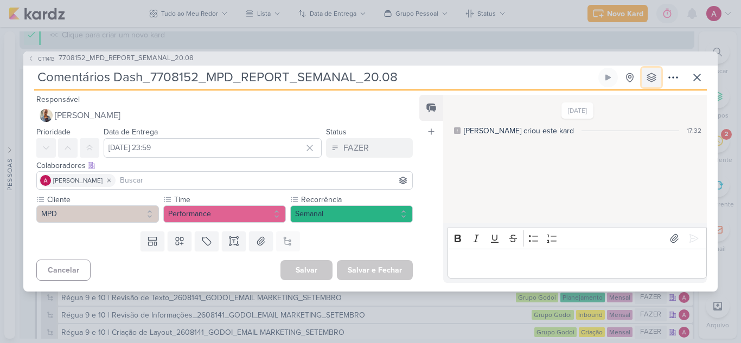
click at [655, 74] on icon at bounding box center [651, 77] width 11 height 11
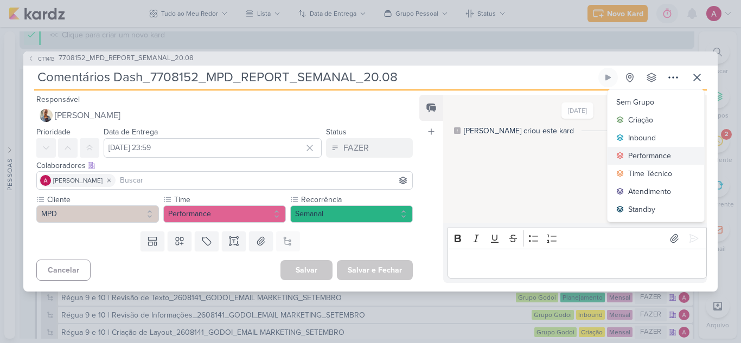
click at [659, 156] on div "Performance" at bounding box center [649, 155] width 43 height 11
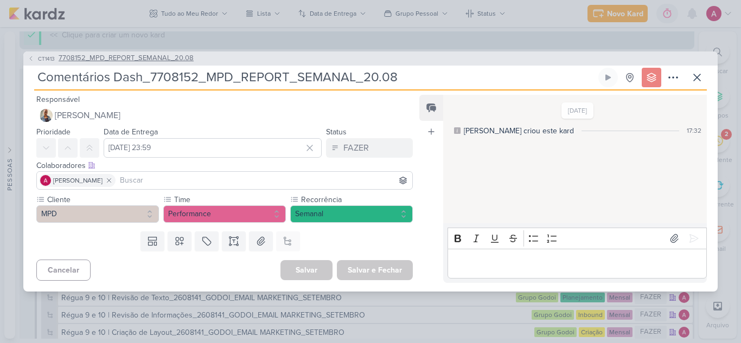
click at [37, 60] on span "CT1413" at bounding box center [46, 59] width 20 height 8
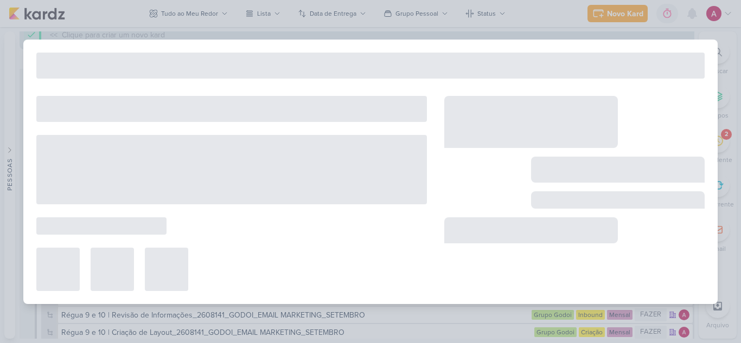
type input "7708152_MPD_REPORT_SEMANAL_20.08"
type input "[DATE] 18:00"
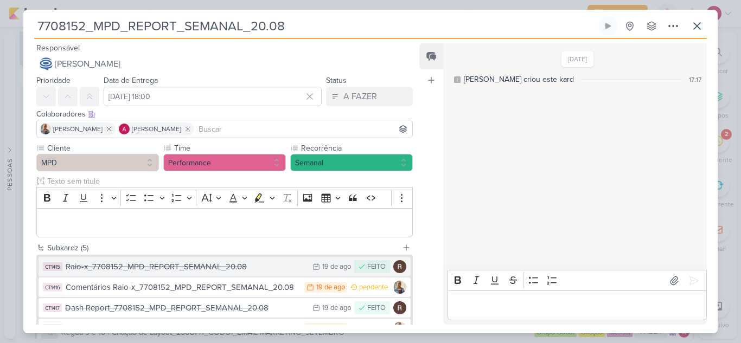
scroll to position [4179, 0]
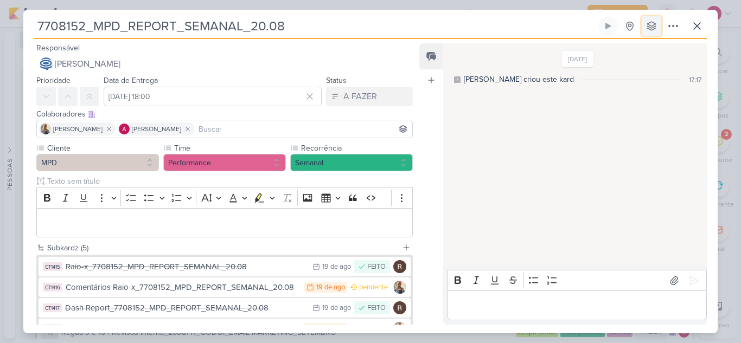
click at [652, 29] on icon at bounding box center [651, 26] width 11 height 11
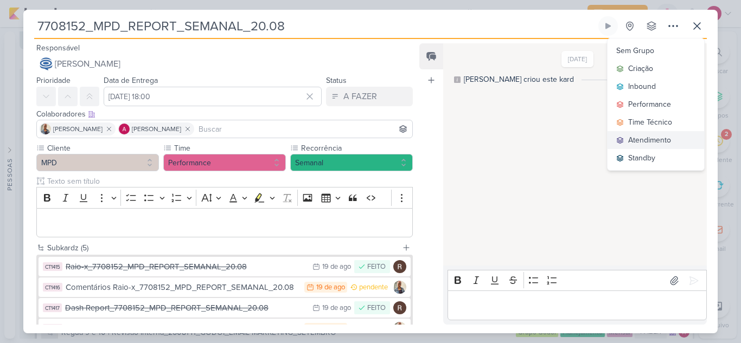
click at [651, 137] on div "Atendimento" at bounding box center [649, 140] width 43 height 11
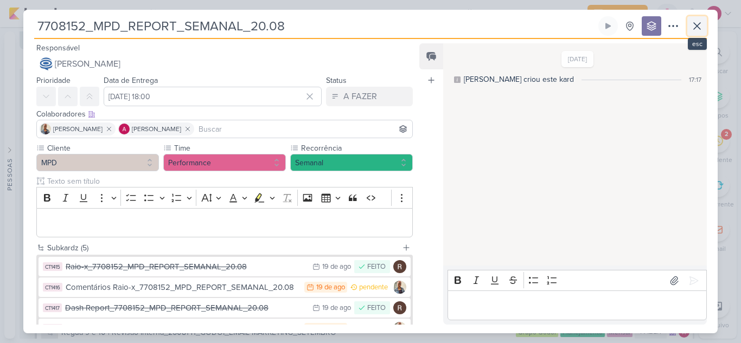
click at [699, 29] on icon at bounding box center [697, 26] width 13 height 13
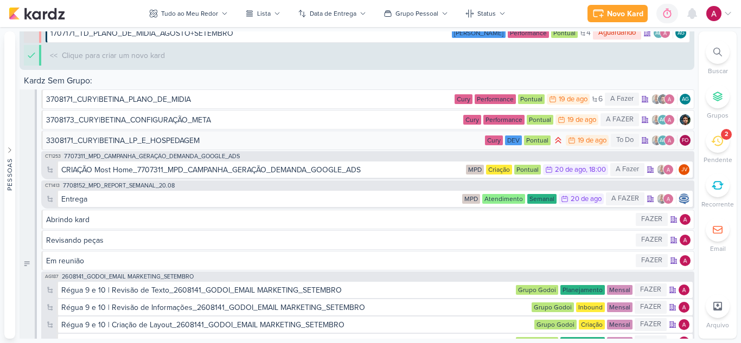
scroll to position [4199, 0]
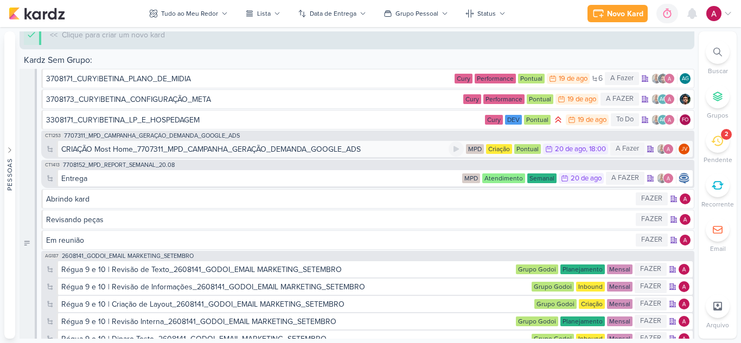
click at [380, 153] on div "CRIAÇÃO Most Home_7707311_MPD_CAMPANHA_GERAÇÃO_DEMANDA_GOOGLE_ADS" at bounding box center [254, 149] width 387 height 11
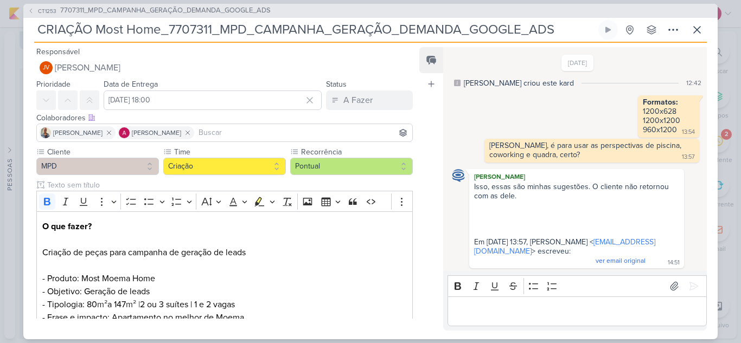
scroll to position [1, 0]
click at [650, 30] on icon at bounding box center [651, 29] width 11 height 11
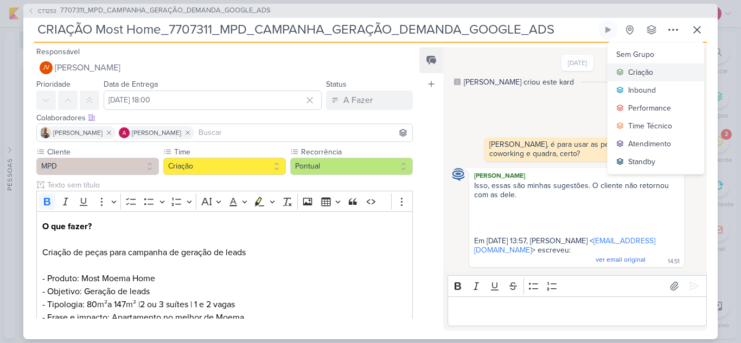
click at [649, 72] on div "Criação" at bounding box center [640, 72] width 25 height 11
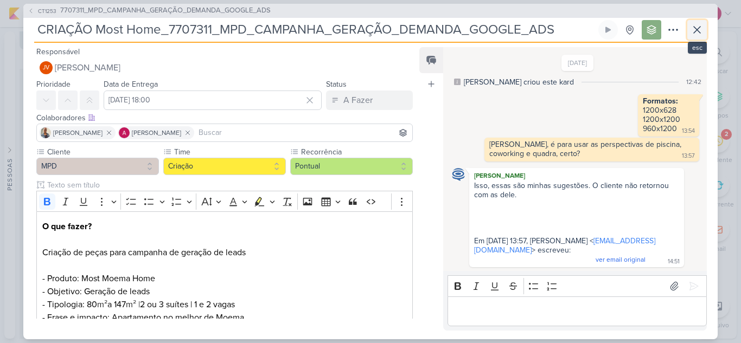
click at [699, 37] on button at bounding box center [697, 30] width 20 height 20
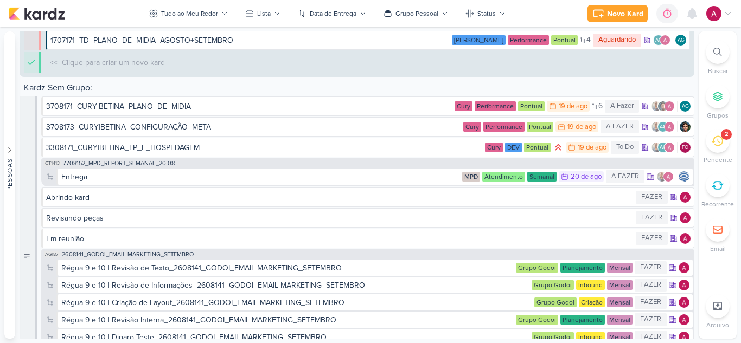
scroll to position [4185, 0]
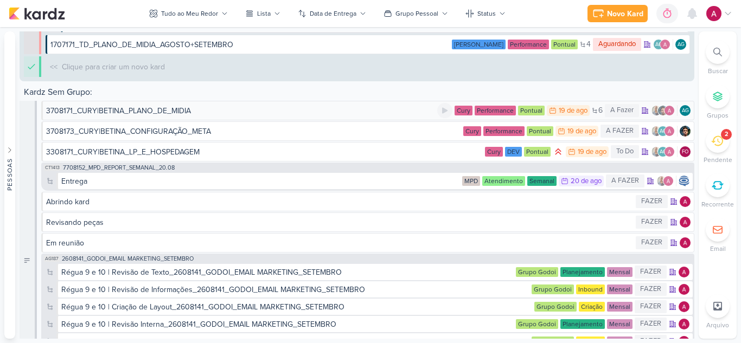
click at [324, 107] on div "3708171_CURY|BETINA_PLANO_DE_MIDIA" at bounding box center [241, 110] width 391 height 11
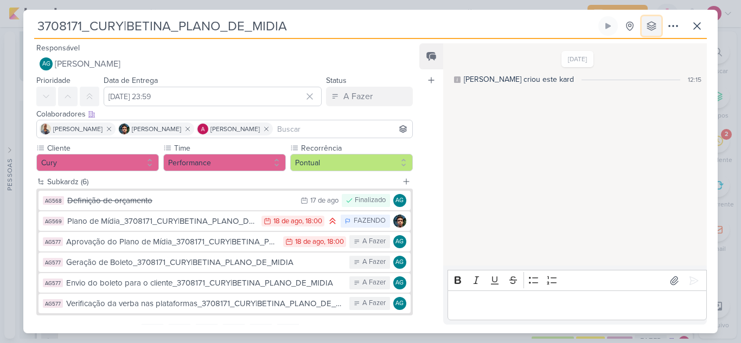
click at [653, 29] on icon at bounding box center [651, 26] width 9 height 9
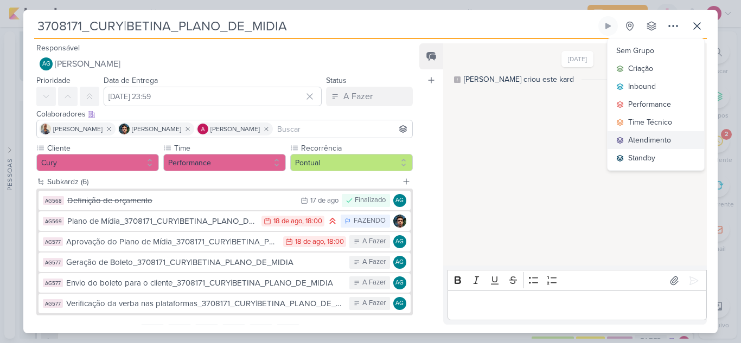
click at [645, 138] on div "Atendimento" at bounding box center [649, 140] width 43 height 11
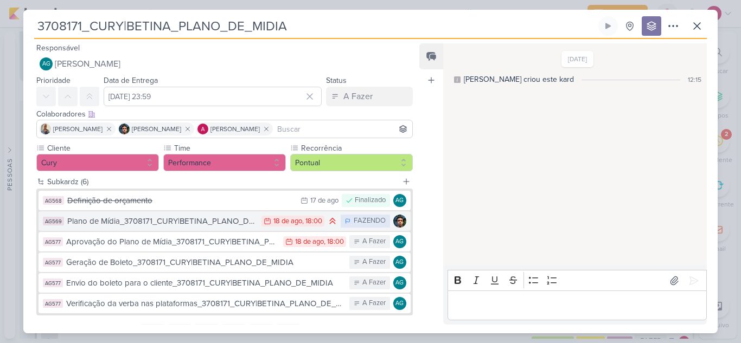
click at [213, 222] on div "Plano de Mídia_3708171_CURY|BETINA_PLANO_DE_MIDIA" at bounding box center [161, 221] width 189 height 12
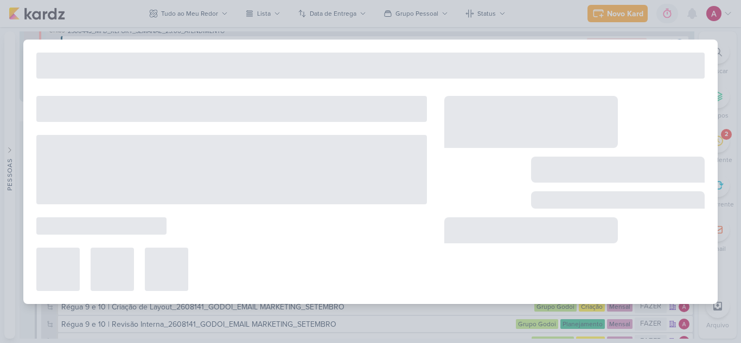
type input "Plano de Mídia_3708171_CURY|BETINA_PLANO_DE_MIDIA"
type input "[DATE] 18:00"
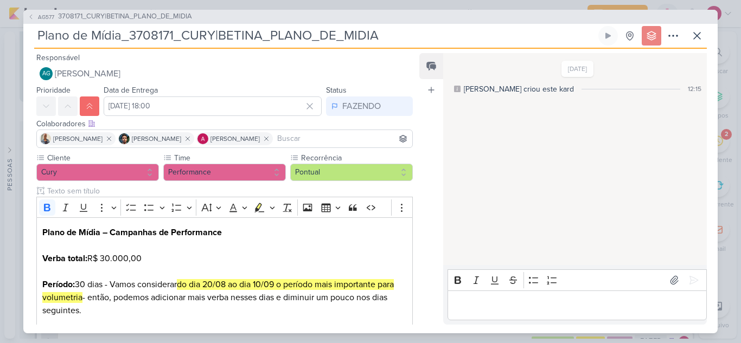
scroll to position [4205, 0]
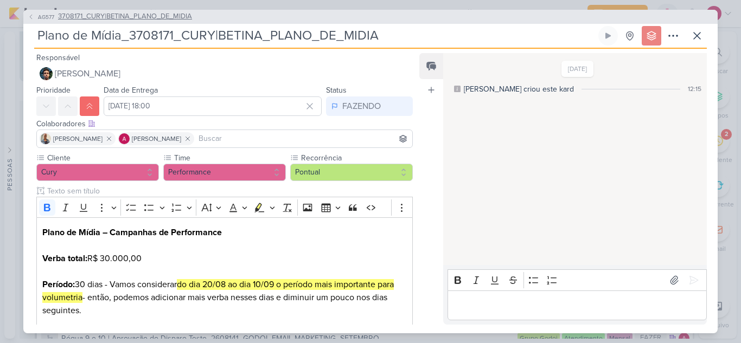
click at [32, 16] on icon at bounding box center [31, 17] width 7 height 7
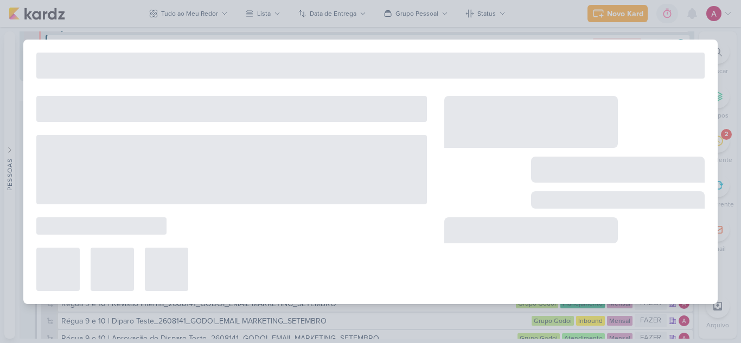
type input "3708171_CURY|BETINA_PLANO_DE_MIDIA"
type input "[DATE] 23:59"
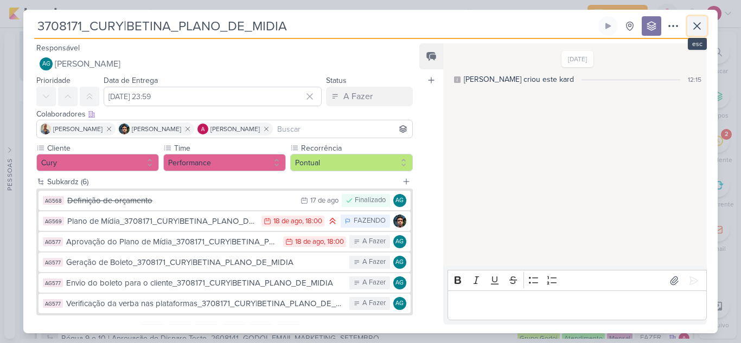
click at [703, 28] on icon at bounding box center [697, 26] width 13 height 13
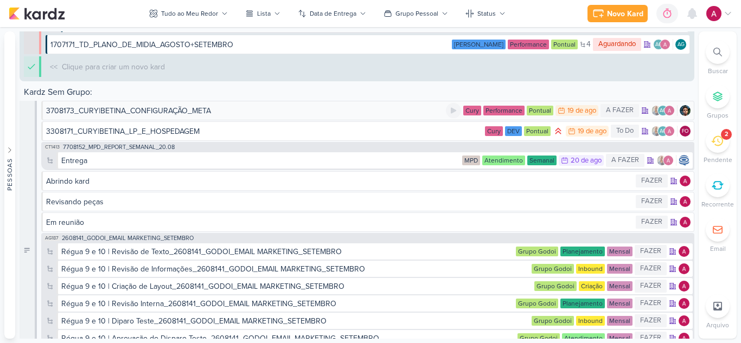
click at [247, 114] on div "3708173_CURY|BETINA_CONFIGURAÇÃO_META" at bounding box center [246, 110] width 400 height 11
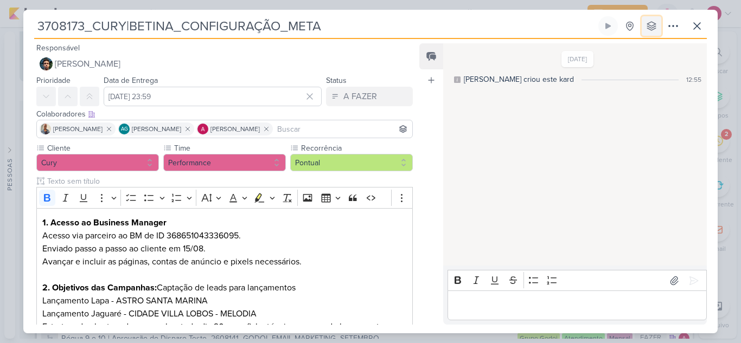
click at [650, 29] on icon at bounding box center [651, 26] width 9 height 9
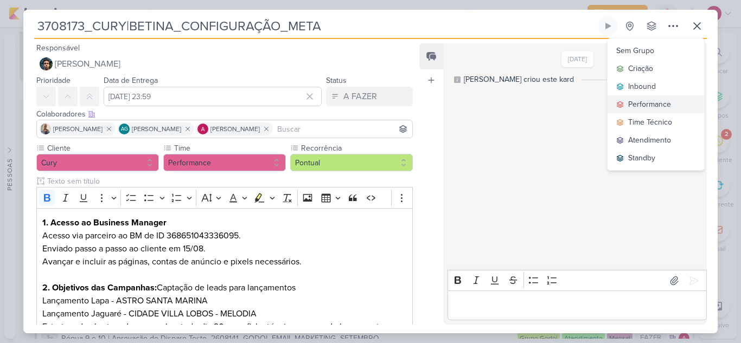
click at [656, 103] on div "Performance" at bounding box center [649, 104] width 43 height 11
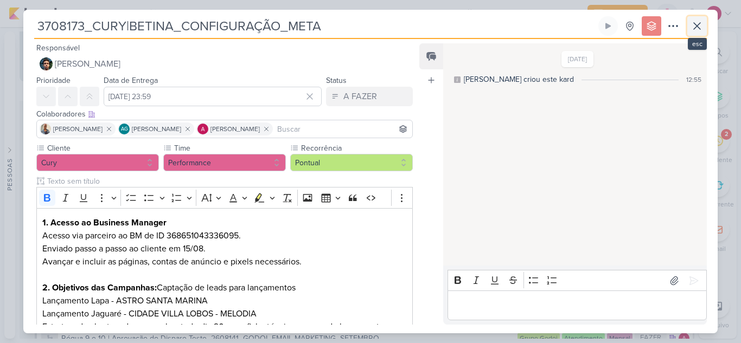
click at [698, 30] on icon at bounding box center [697, 26] width 13 height 13
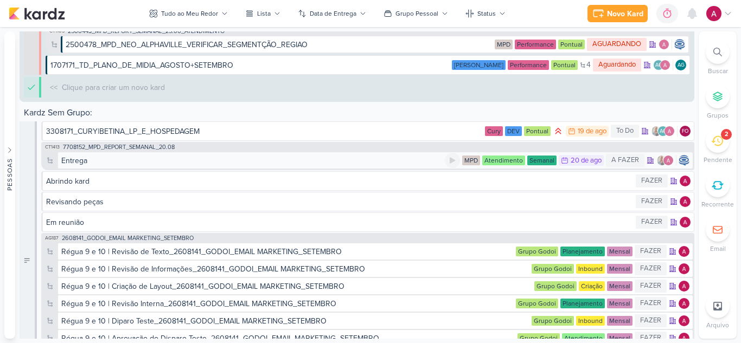
scroll to position [4226, 0]
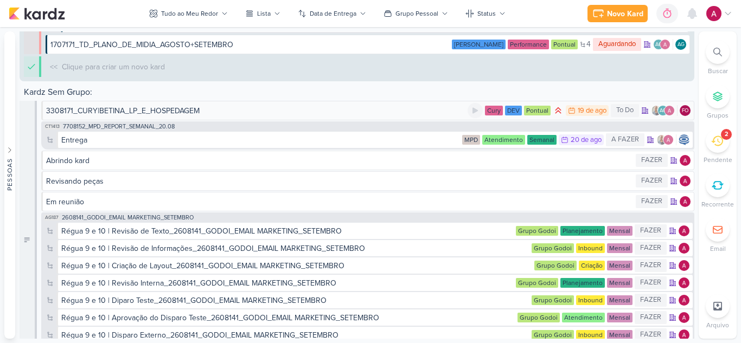
click at [278, 110] on div "3308171_CURY|BETINA_LP_E_HOSPEDAGEM" at bounding box center [257, 110] width 422 height 11
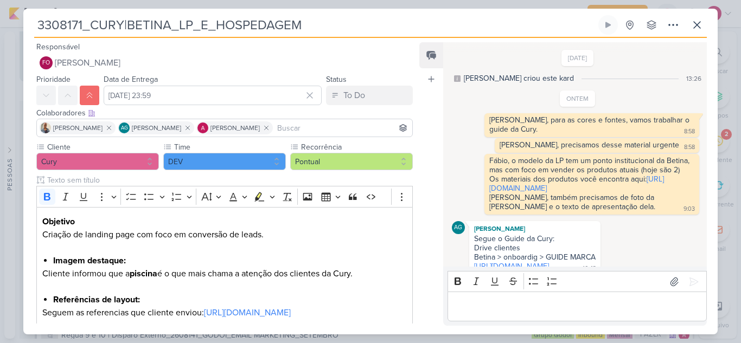
scroll to position [297, 0]
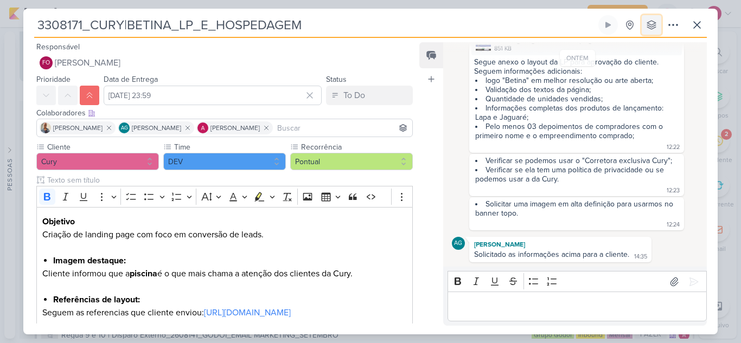
click at [652, 28] on icon at bounding box center [651, 25] width 11 height 11
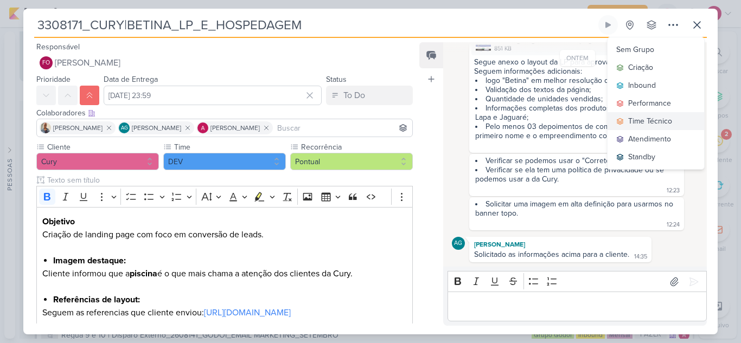
click at [653, 121] on div "Time Técnico" at bounding box center [650, 121] width 44 height 11
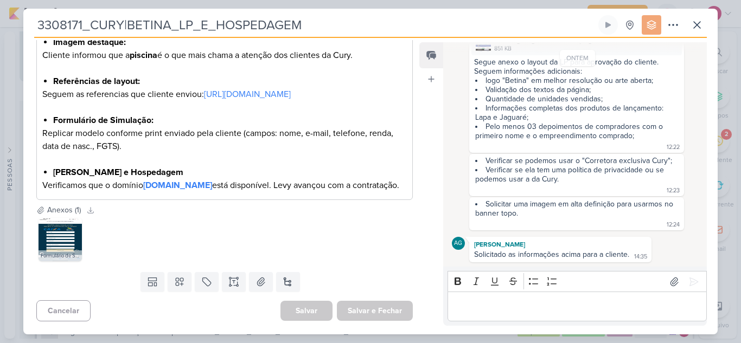
scroll to position [245, 0]
click at [702, 25] on icon at bounding box center [697, 24] width 13 height 13
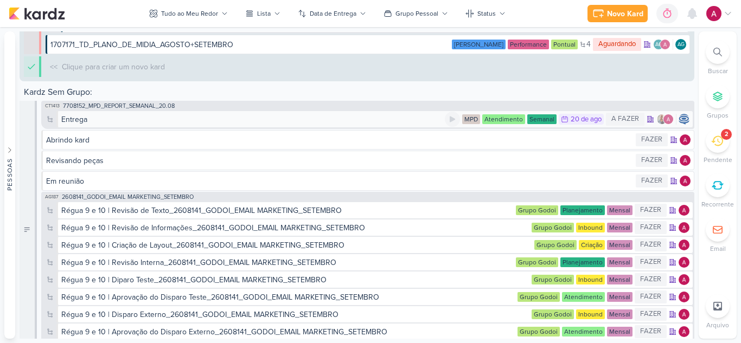
click at [360, 120] on div "Entrega" at bounding box center [253, 119] width 384 height 11
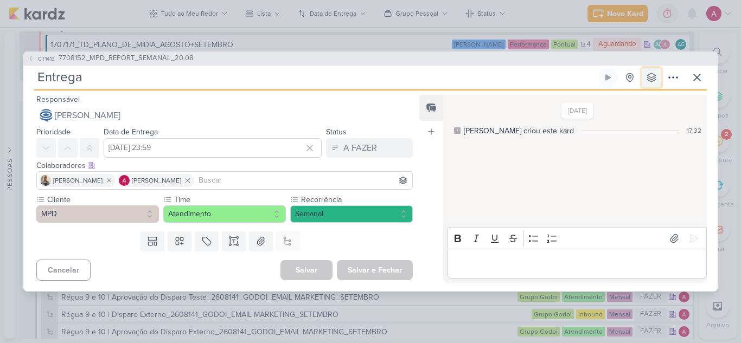
click at [655, 78] on icon at bounding box center [651, 77] width 9 height 9
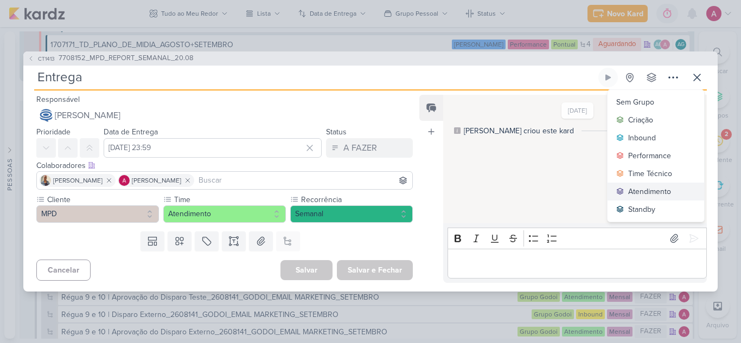
click at [654, 189] on div "Atendimento" at bounding box center [649, 191] width 43 height 11
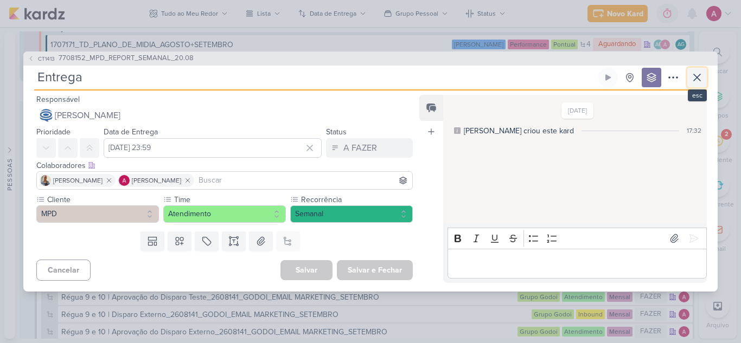
click at [695, 81] on icon at bounding box center [697, 77] width 13 height 13
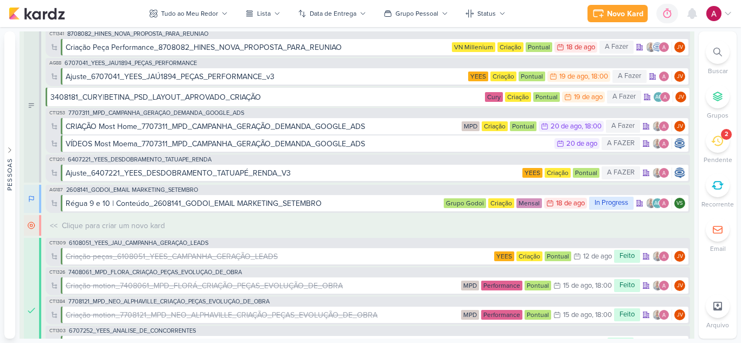
scroll to position [0, 0]
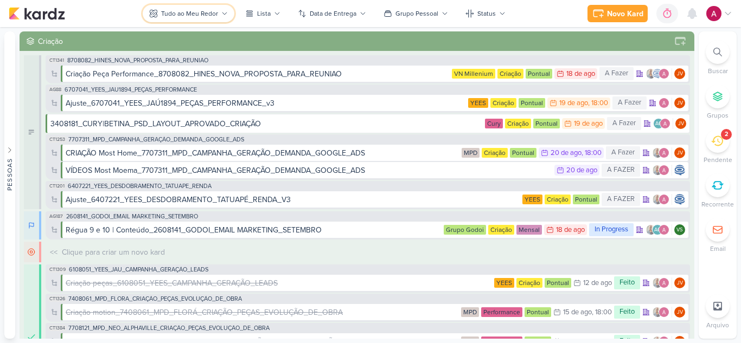
click at [175, 12] on div "Tudo ao Meu Redor" at bounding box center [189, 14] width 57 height 10
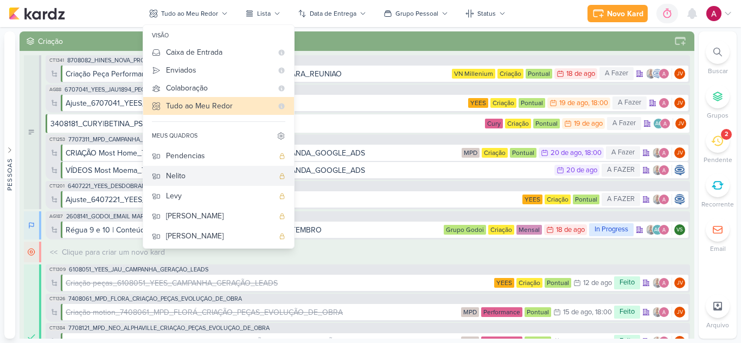
click at [222, 174] on div "Nelito" at bounding box center [219, 175] width 107 height 11
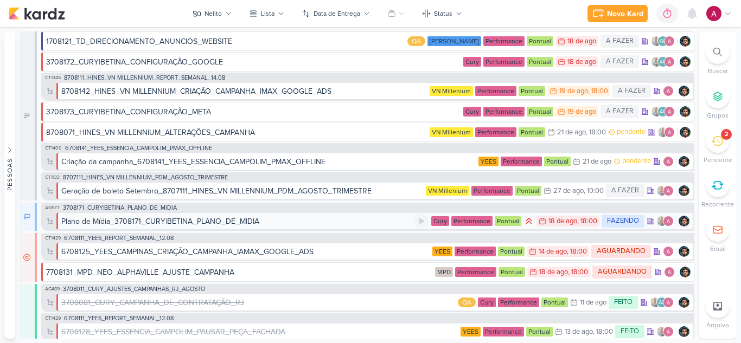
click at [263, 221] on div "Plano de Mídia_3708171_CURY|BETINA_PLANO_DE_MIDIA" at bounding box center [237, 221] width 353 height 11
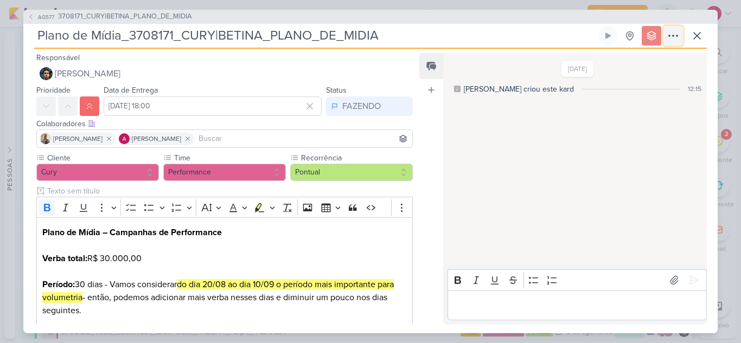
click at [675, 34] on icon at bounding box center [673, 35] width 13 height 13
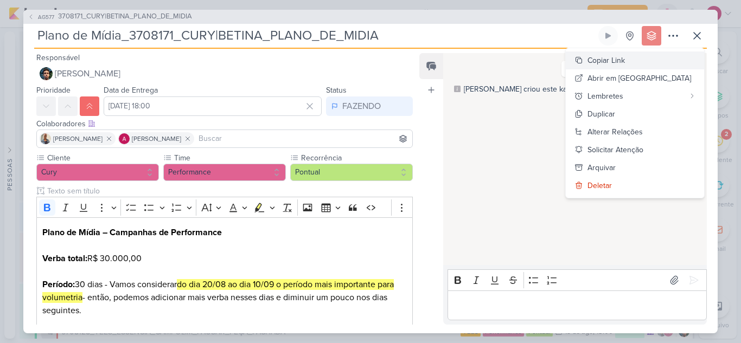
click at [652, 67] on button "Copiar Link" at bounding box center [635, 61] width 138 height 18
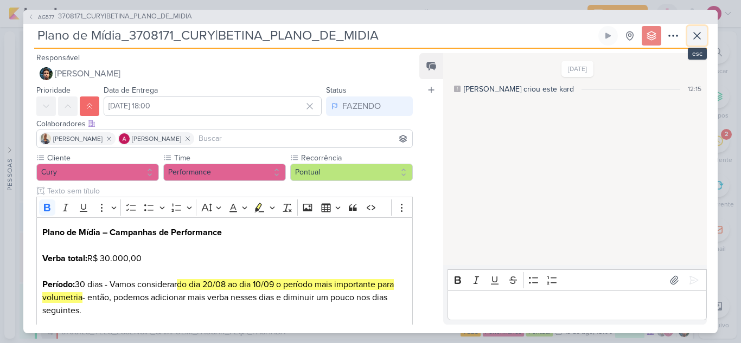
click at [701, 35] on icon at bounding box center [697, 35] width 13 height 13
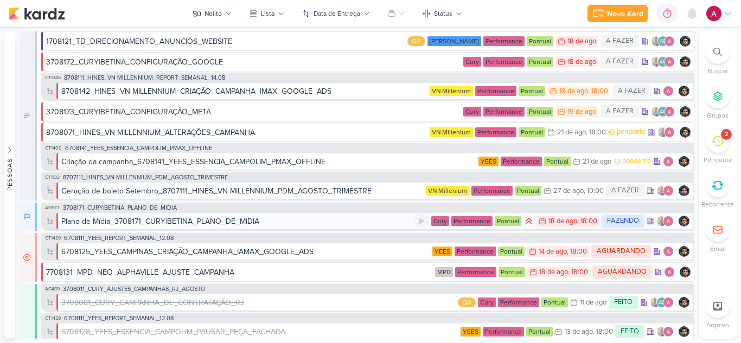
click at [230, 221] on div "Plano de Mídia_3708171_CURY|BETINA_PLANO_DE_MIDIA" at bounding box center [160, 221] width 198 height 11
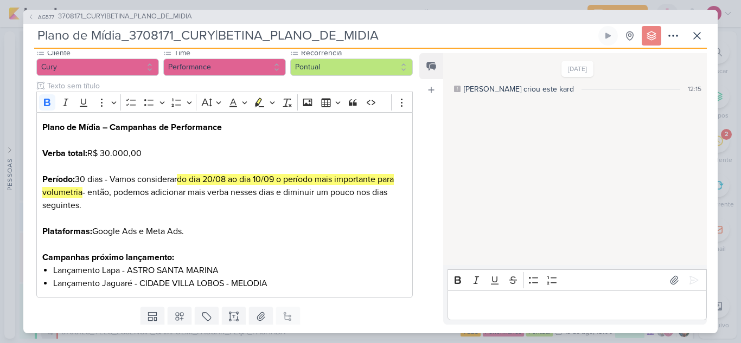
scroll to position [139, 0]
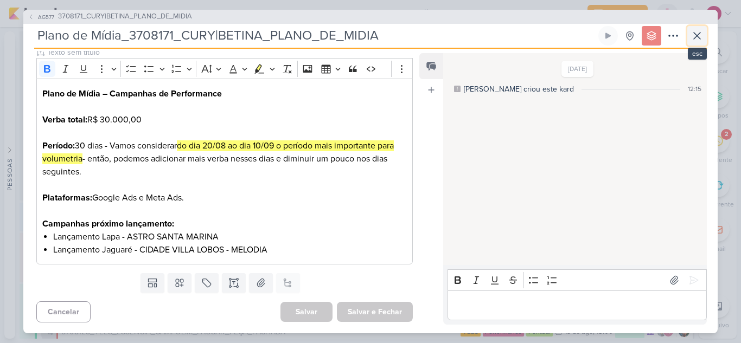
click at [695, 34] on icon at bounding box center [697, 35] width 13 height 13
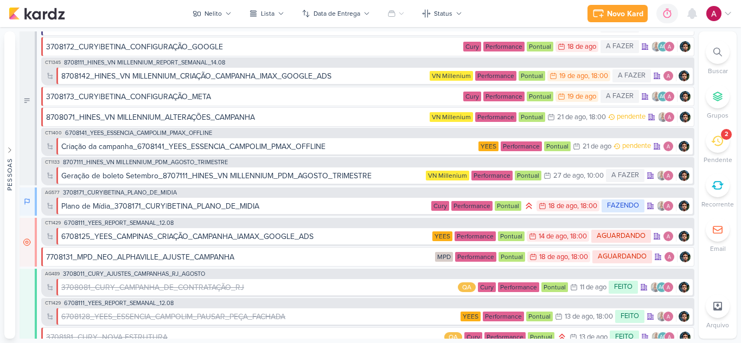
scroll to position [16, 0]
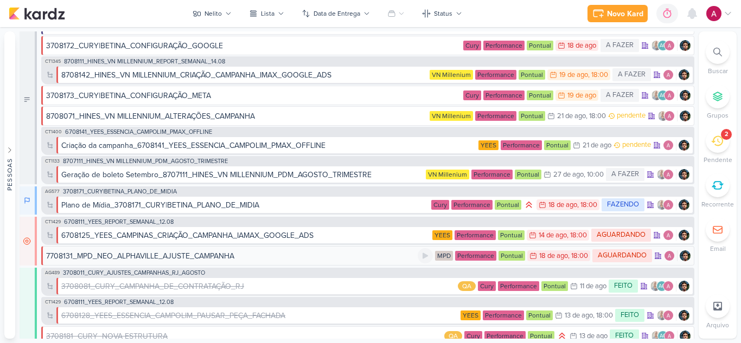
click at [233, 256] on div "7708131_MPD_NEO_ALPHAVILLE_AJUSTE_CAMPANHA" at bounding box center [140, 256] width 188 height 11
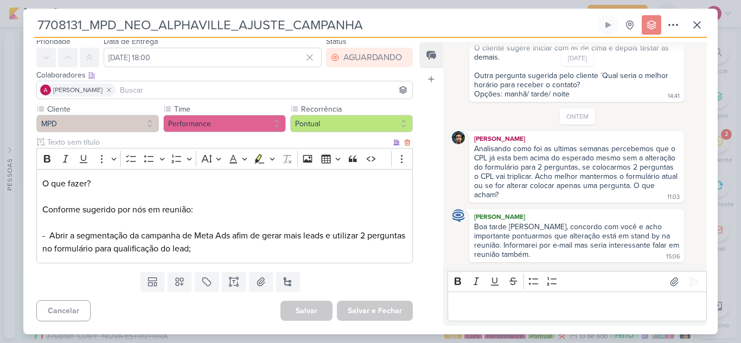
scroll to position [0, 0]
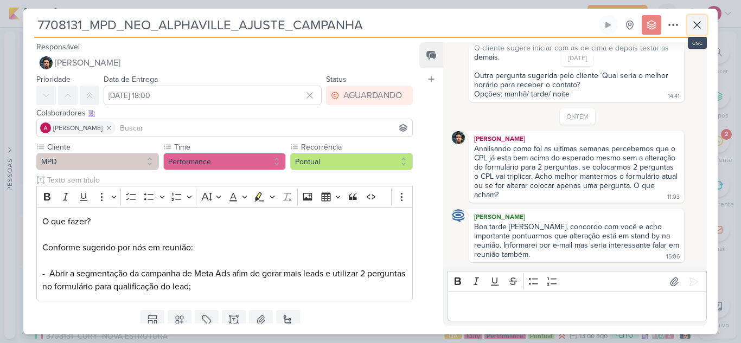
click at [700, 29] on icon at bounding box center [697, 24] width 13 height 13
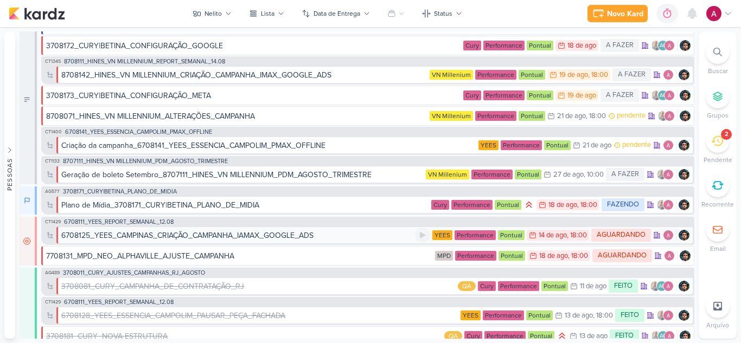
click at [235, 237] on div "6708125_YEES_CAMPINAS_CRIAÇÃO_CAMPANHA_IAMAX_GOOGLE_ADS" at bounding box center [187, 235] width 252 height 11
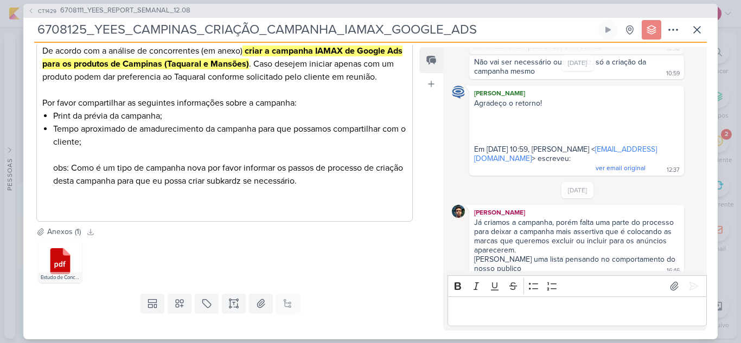
scroll to position [228, 0]
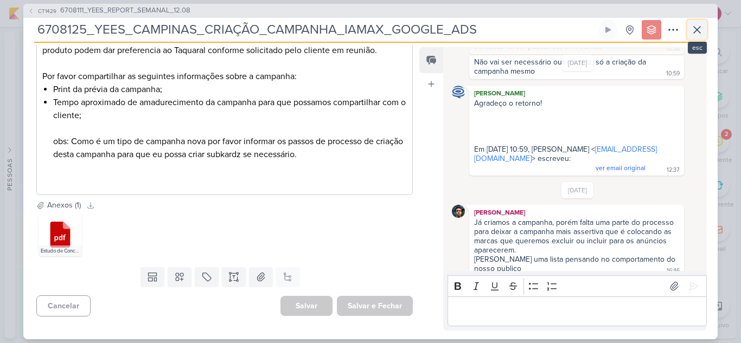
click at [697, 29] on icon at bounding box center [697, 30] width 7 height 7
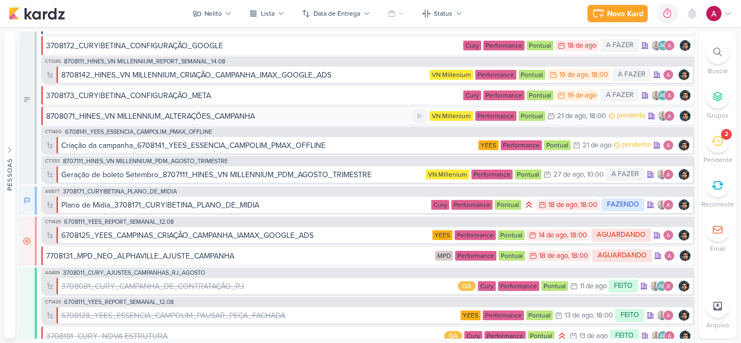
scroll to position [0, 0]
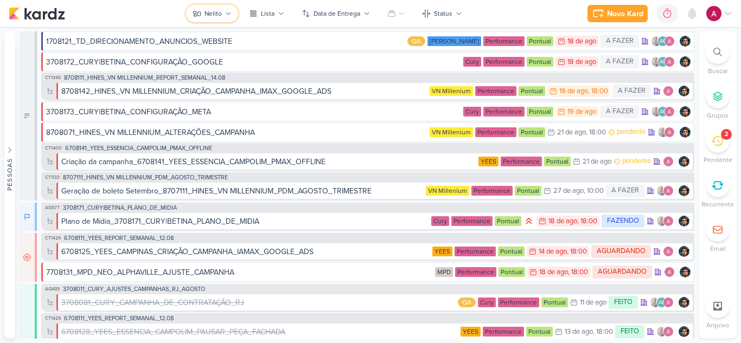
click at [203, 15] on button "Nelito" at bounding box center [212, 13] width 52 height 17
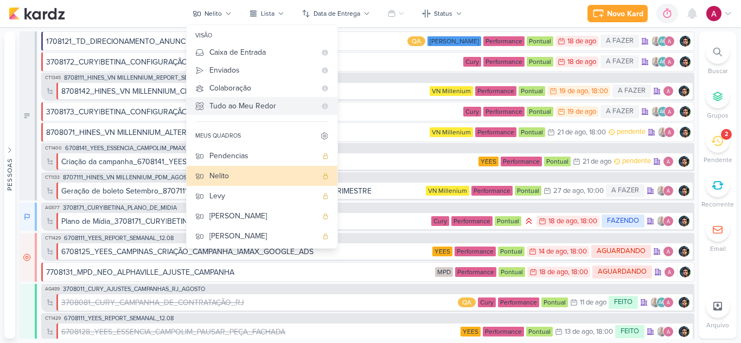
click at [241, 106] on div "Tudo ao Meu Redor" at bounding box center [262, 105] width 106 height 11
